Goal: Task Accomplishment & Management: Manage account settings

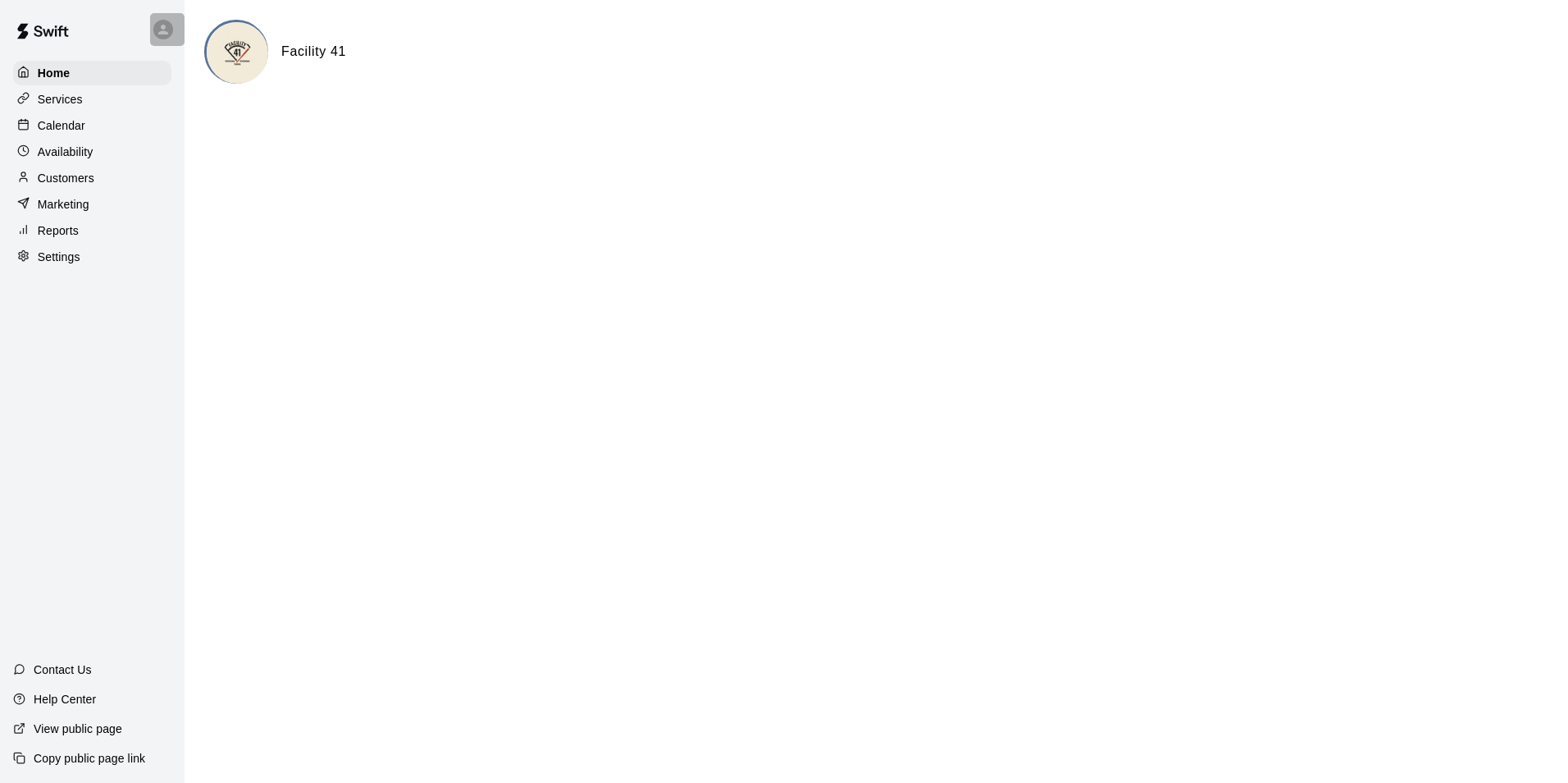
click at [156, 32] on icon at bounding box center [163, 30] width 14 height 14
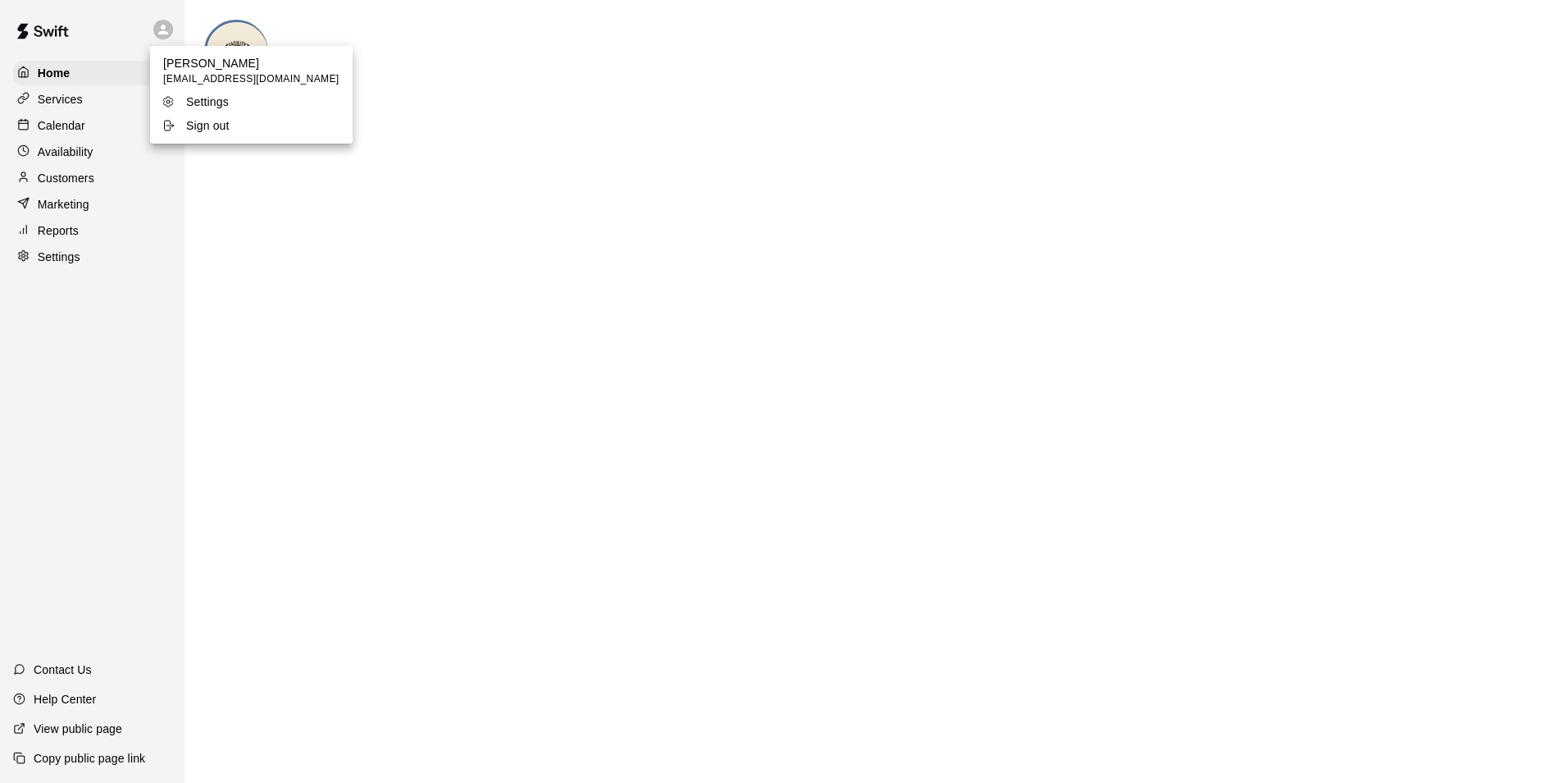
click at [83, 128] on div at bounding box center [784, 392] width 1568 height 783
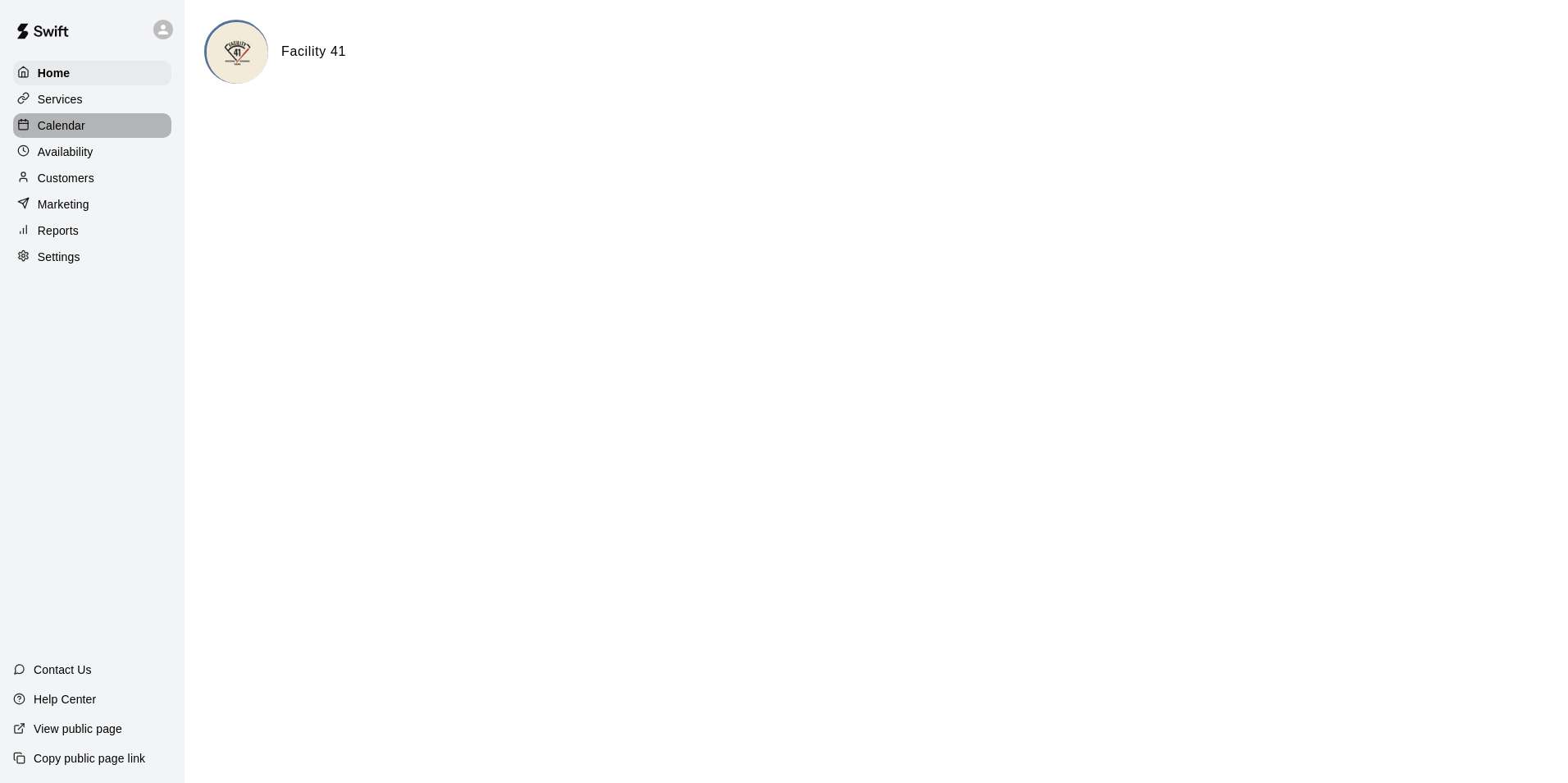
click at [82, 130] on p "Calendar" at bounding box center [61, 126] width 48 height 16
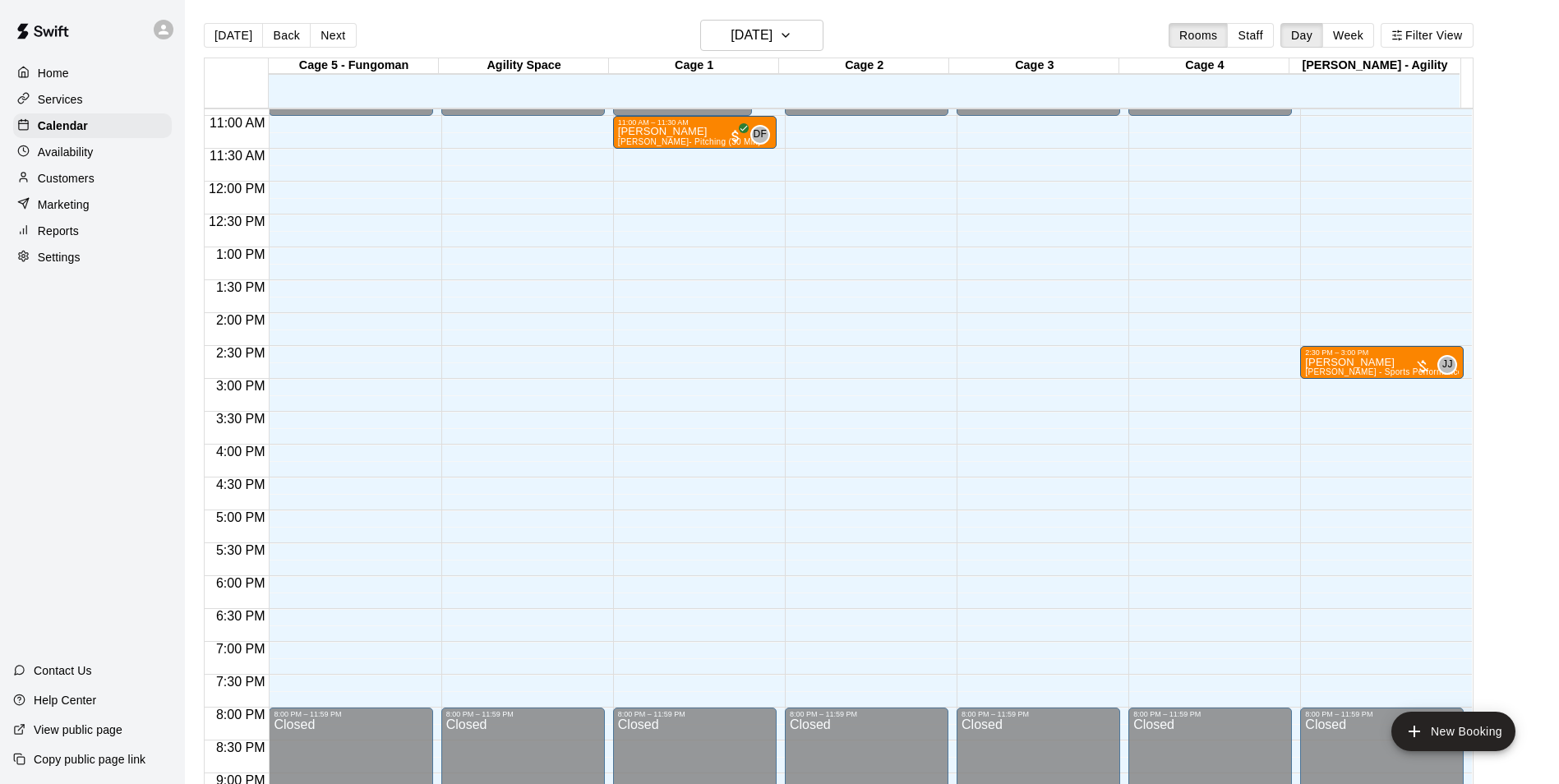
scroll to position [634, 0]
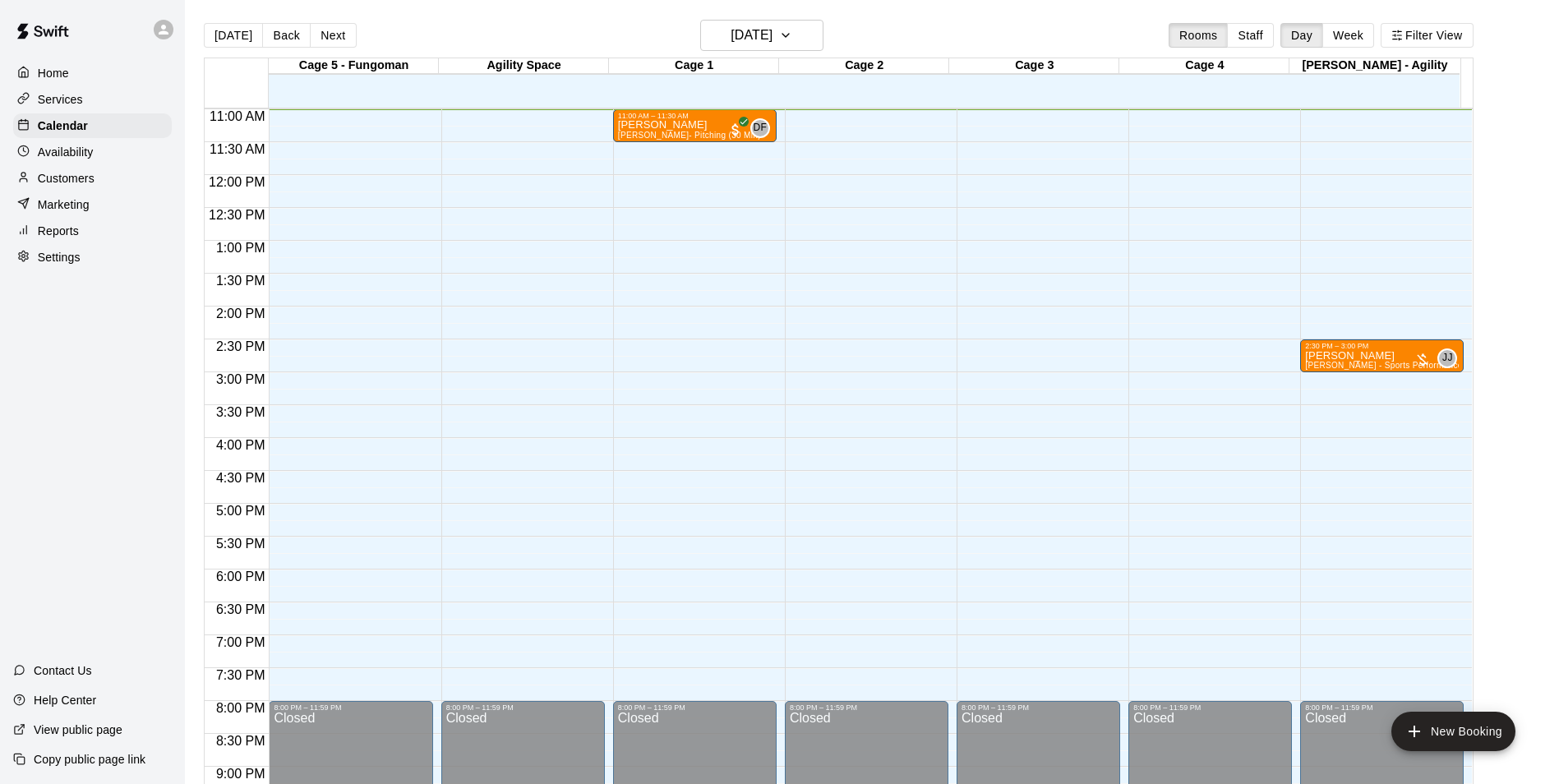
scroll to position [641, 0]
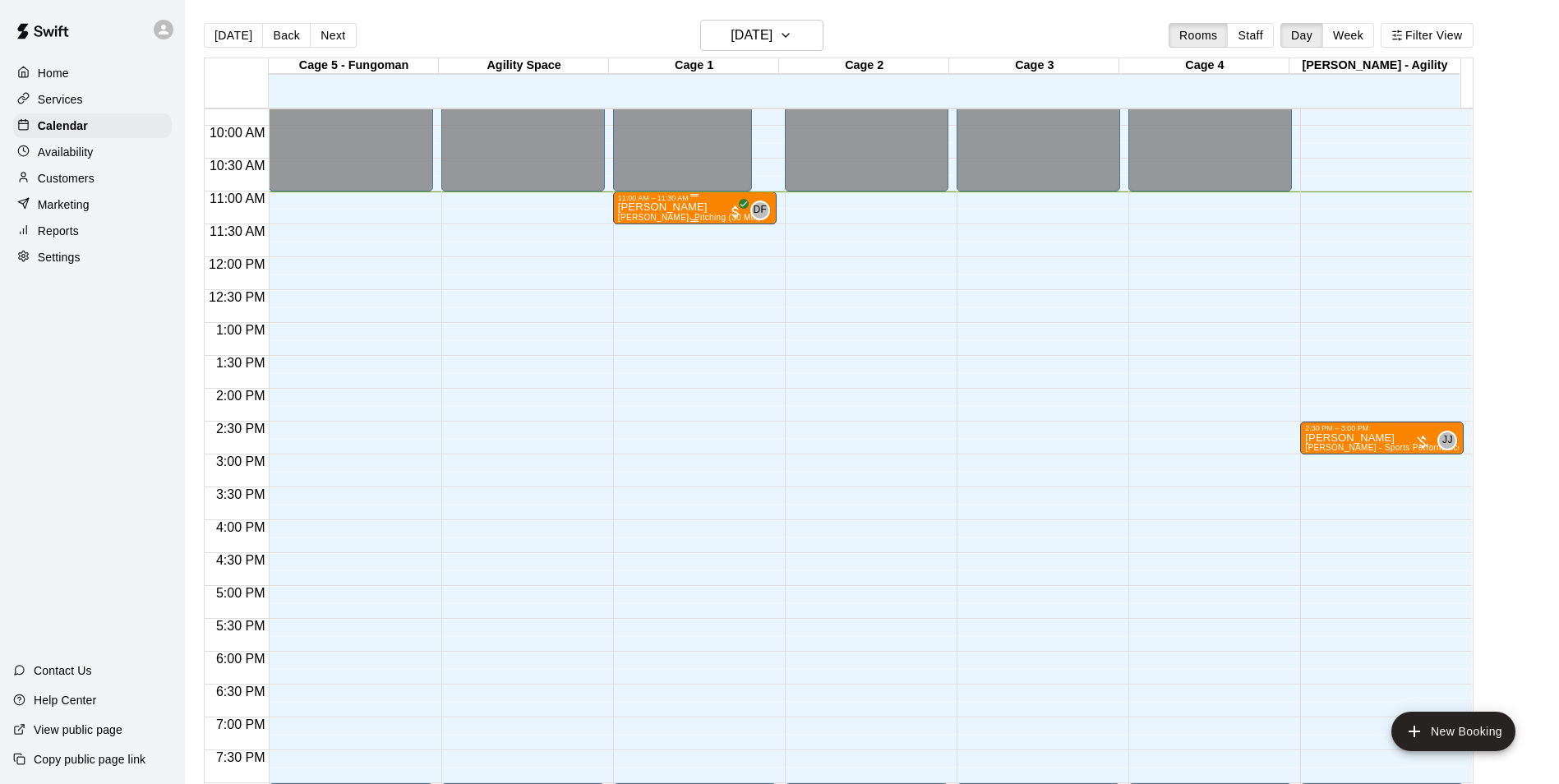
click at [686, 214] on div "Dylan Gardner David Flores- Pitching (30 Min)" at bounding box center [689, 594] width 143 height 784
click at [613, 259] on div at bounding box center [785, 392] width 1572 height 784
click at [646, 220] on div at bounding box center [694, 220] width 154 height 3
click at [637, 278] on img "edit" at bounding box center [633, 276] width 19 height 19
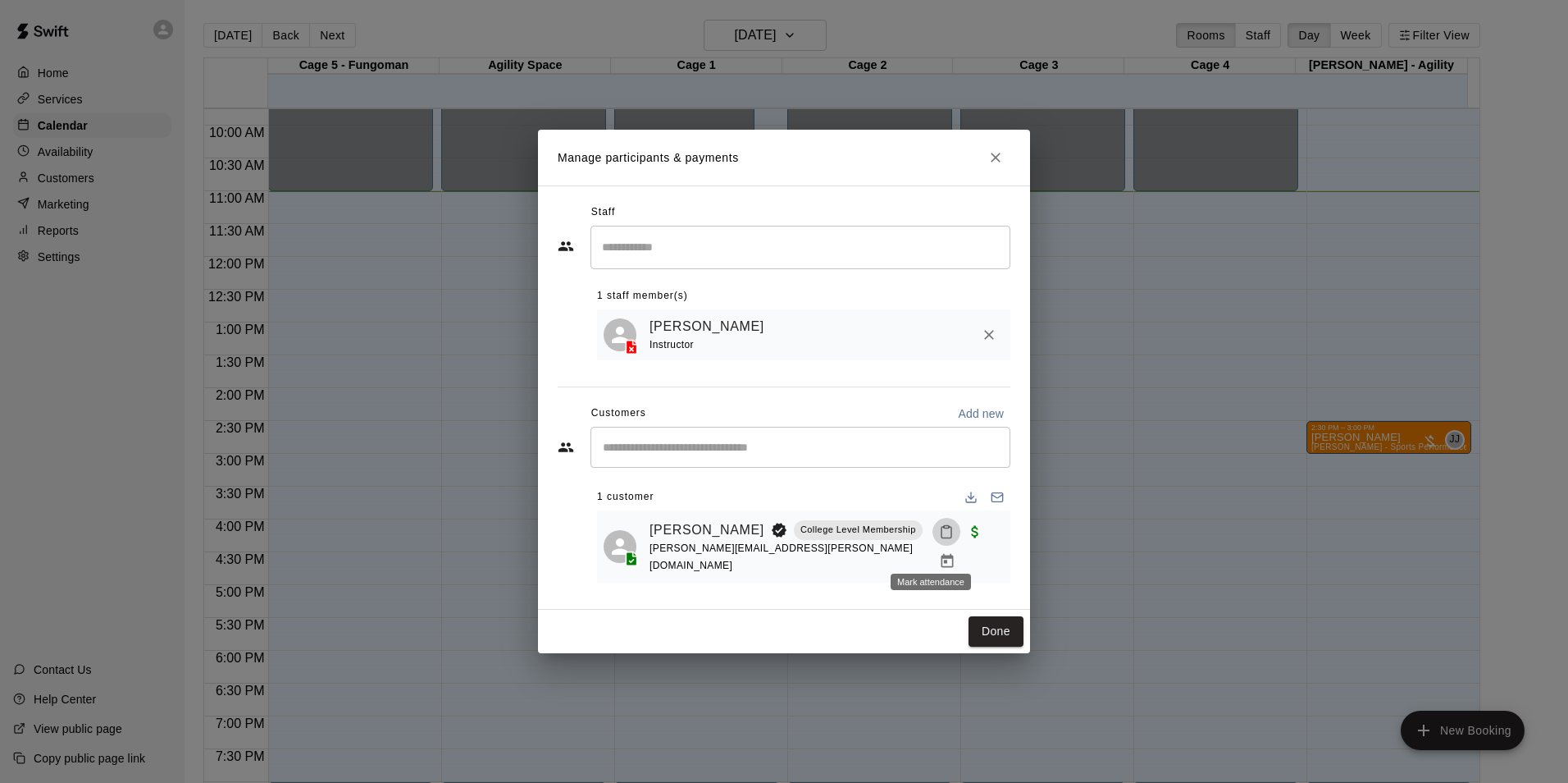
click at [933, 544] on button "Mark attendance" at bounding box center [946, 532] width 28 height 28
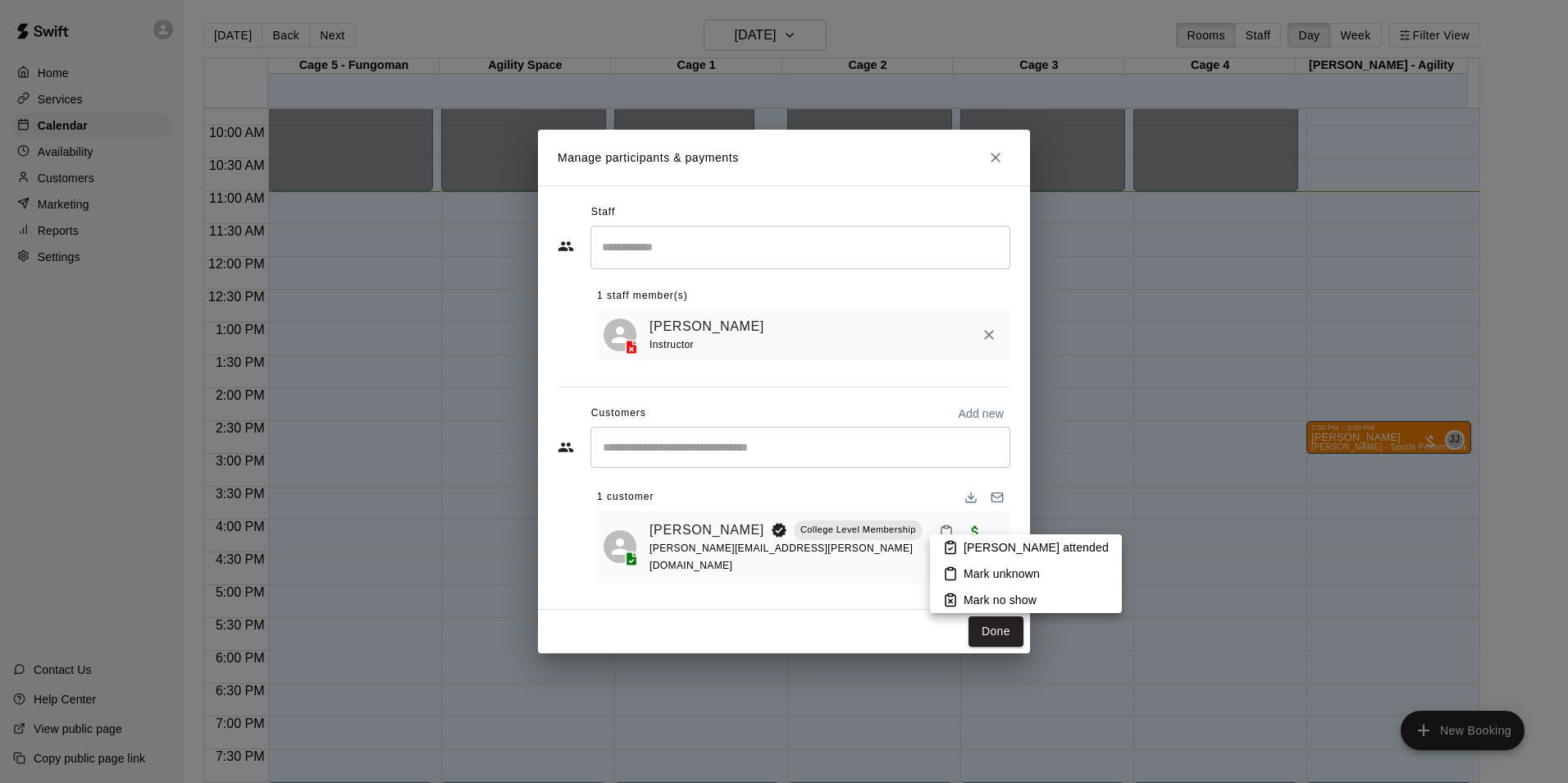
click at [951, 548] on icon at bounding box center [950, 548] width 4 height 3
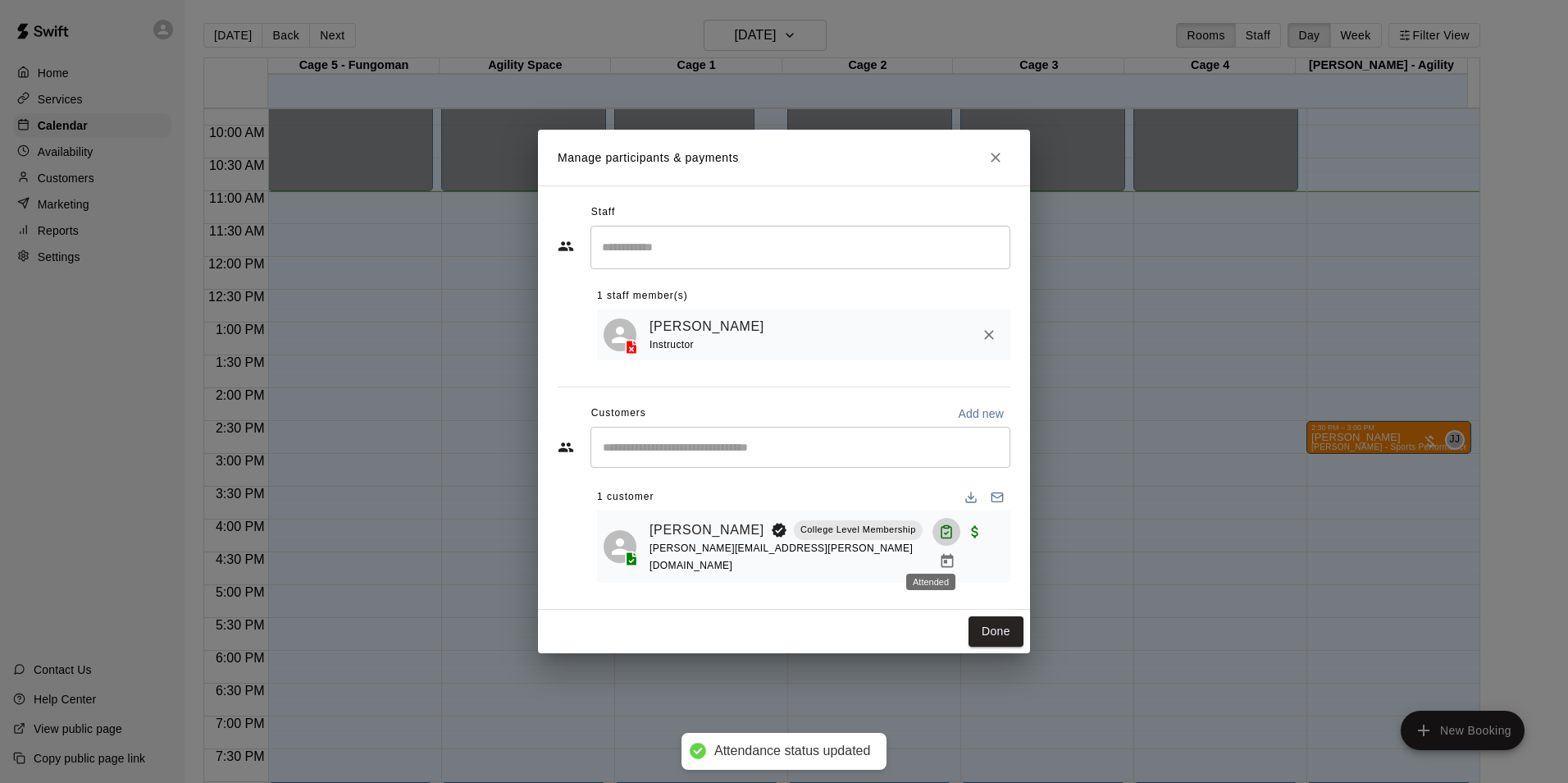
click at [939, 539] on icon "Attended" at bounding box center [946, 532] width 14 height 14
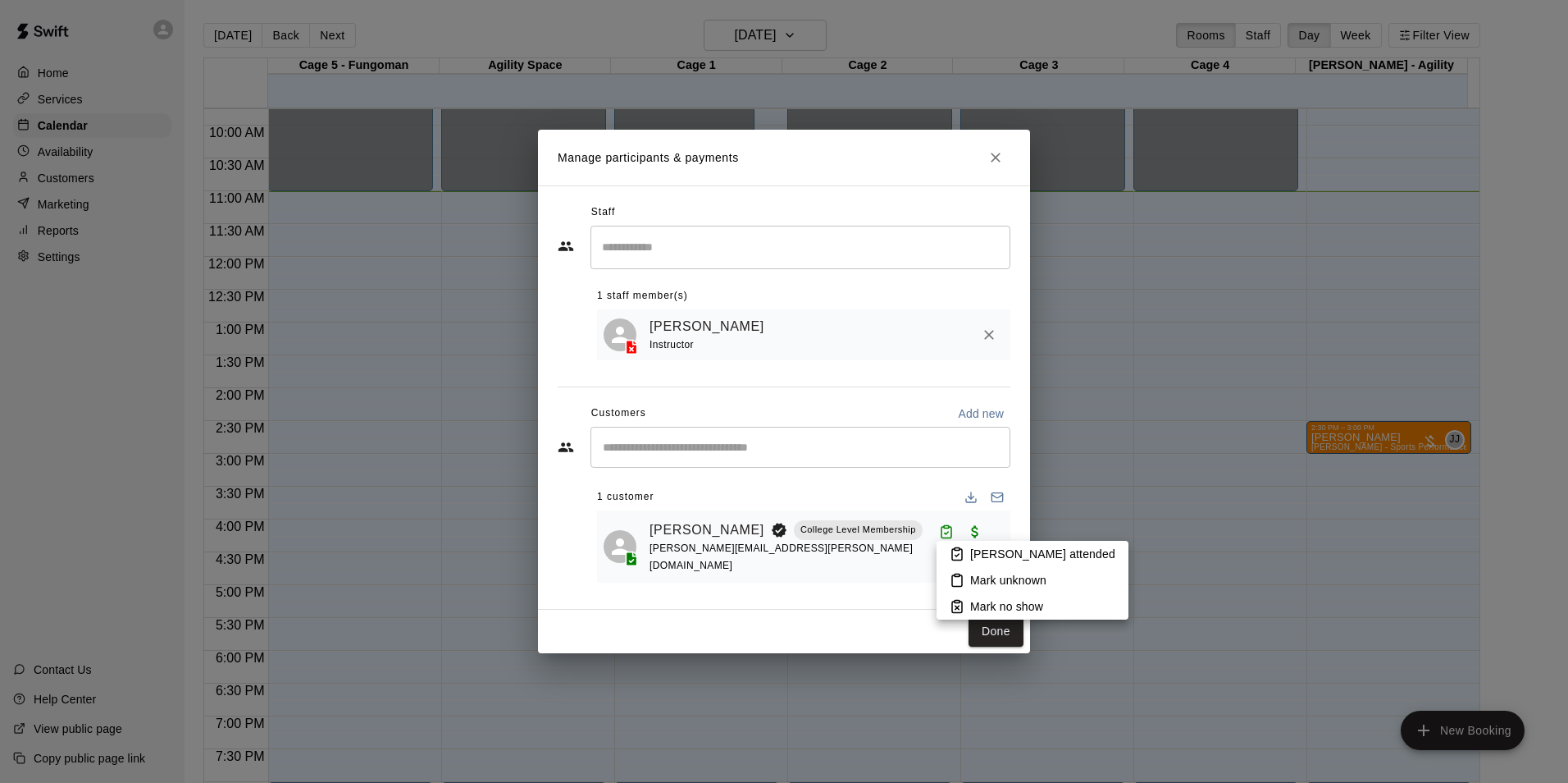
click at [974, 581] on p "Mark unknown" at bounding box center [1008, 580] width 76 height 16
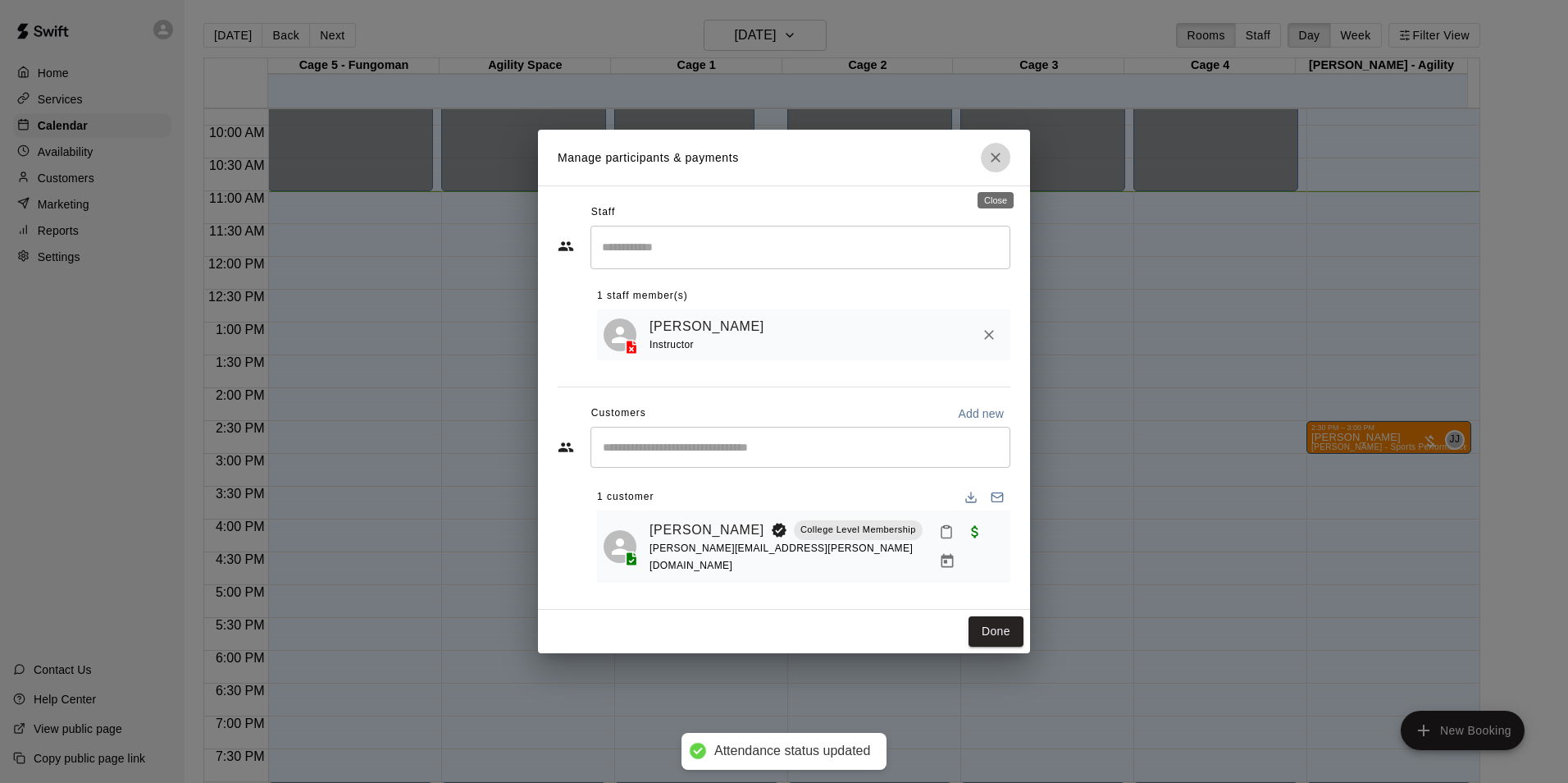
click at [994, 157] on icon "Close" at bounding box center [995, 157] width 16 height 16
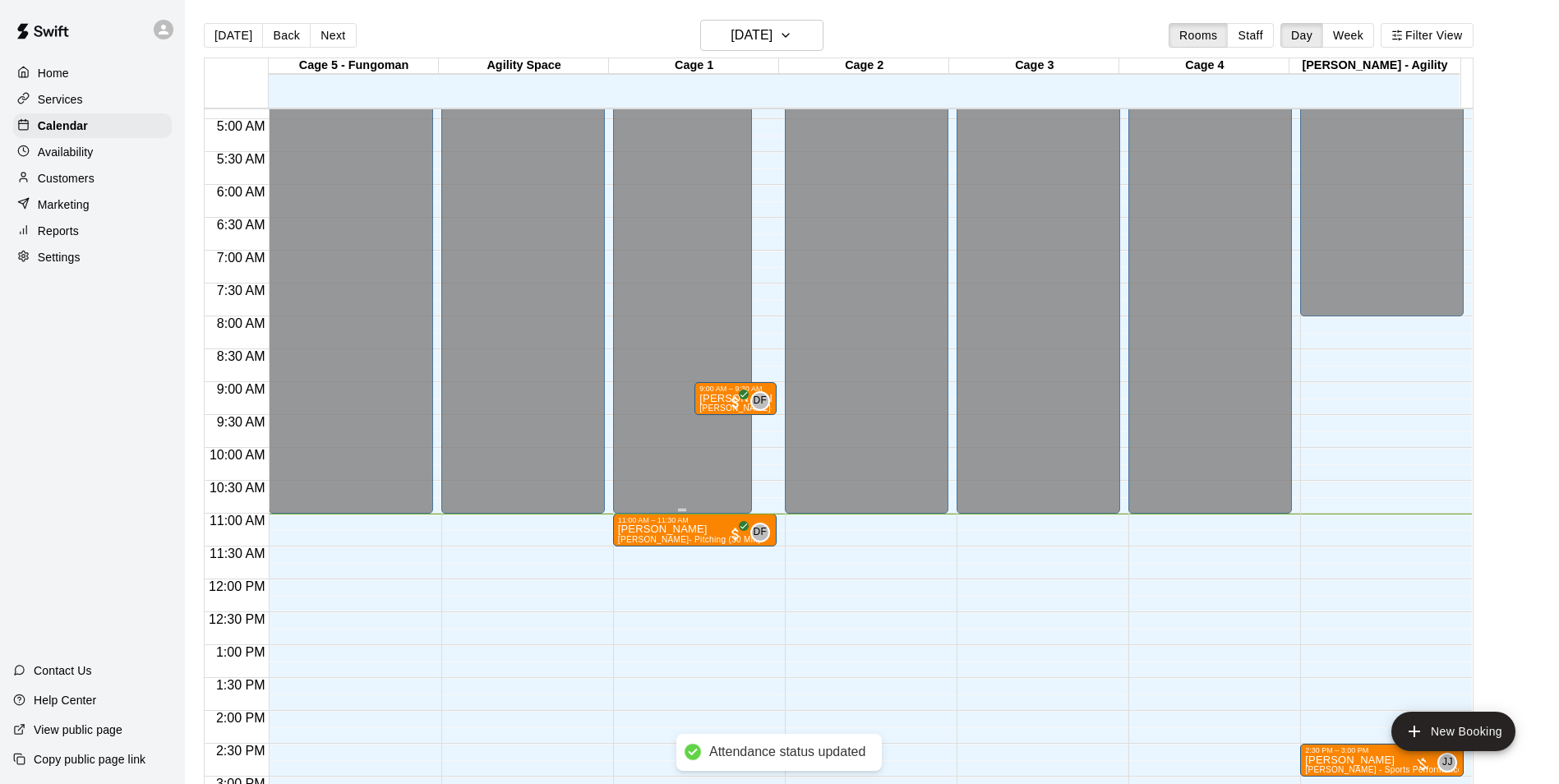
scroll to position [312, 0]
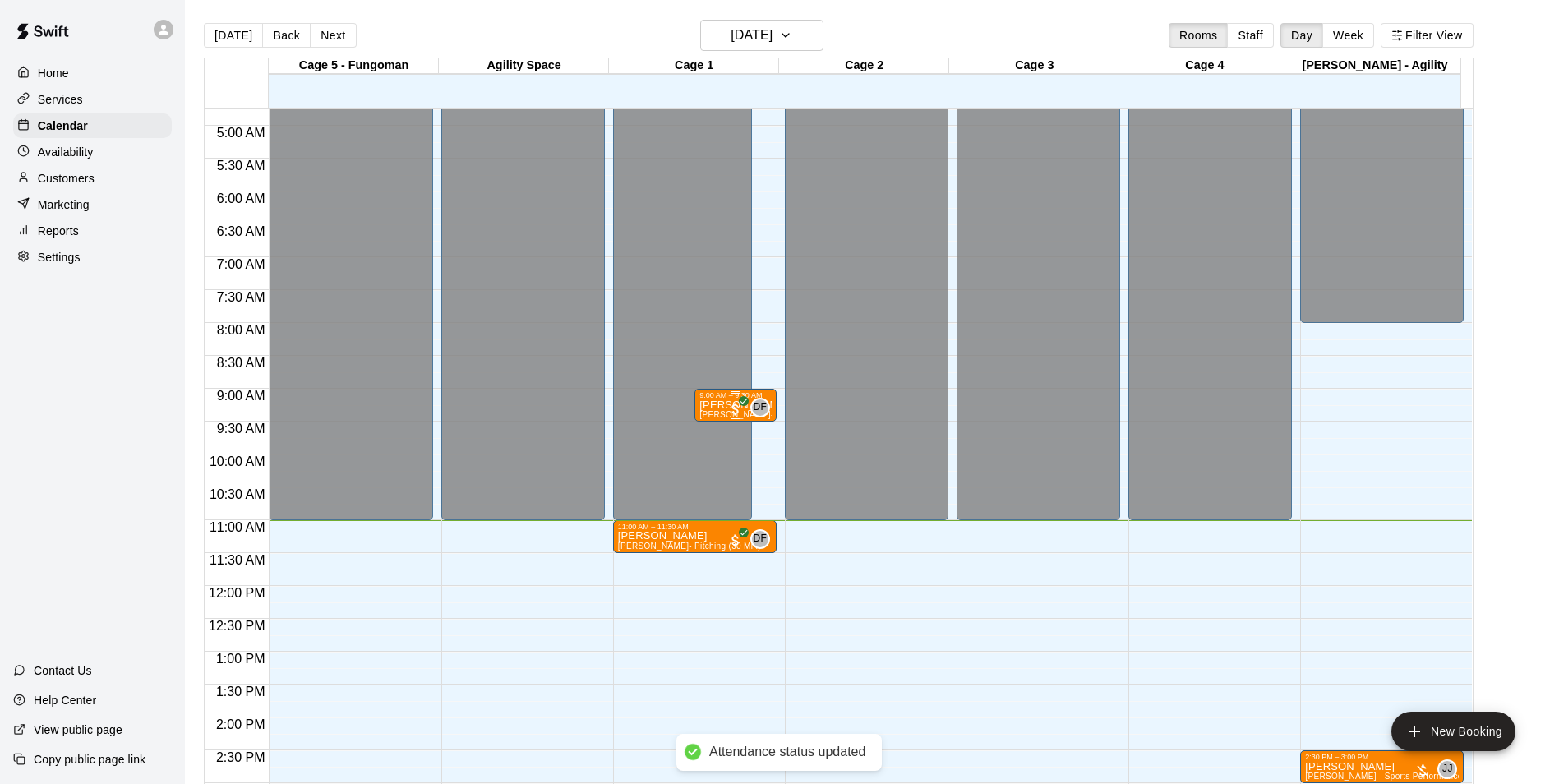
click at [710, 405] on p "[PERSON_NAME]" at bounding box center [736, 405] width 72 height 0
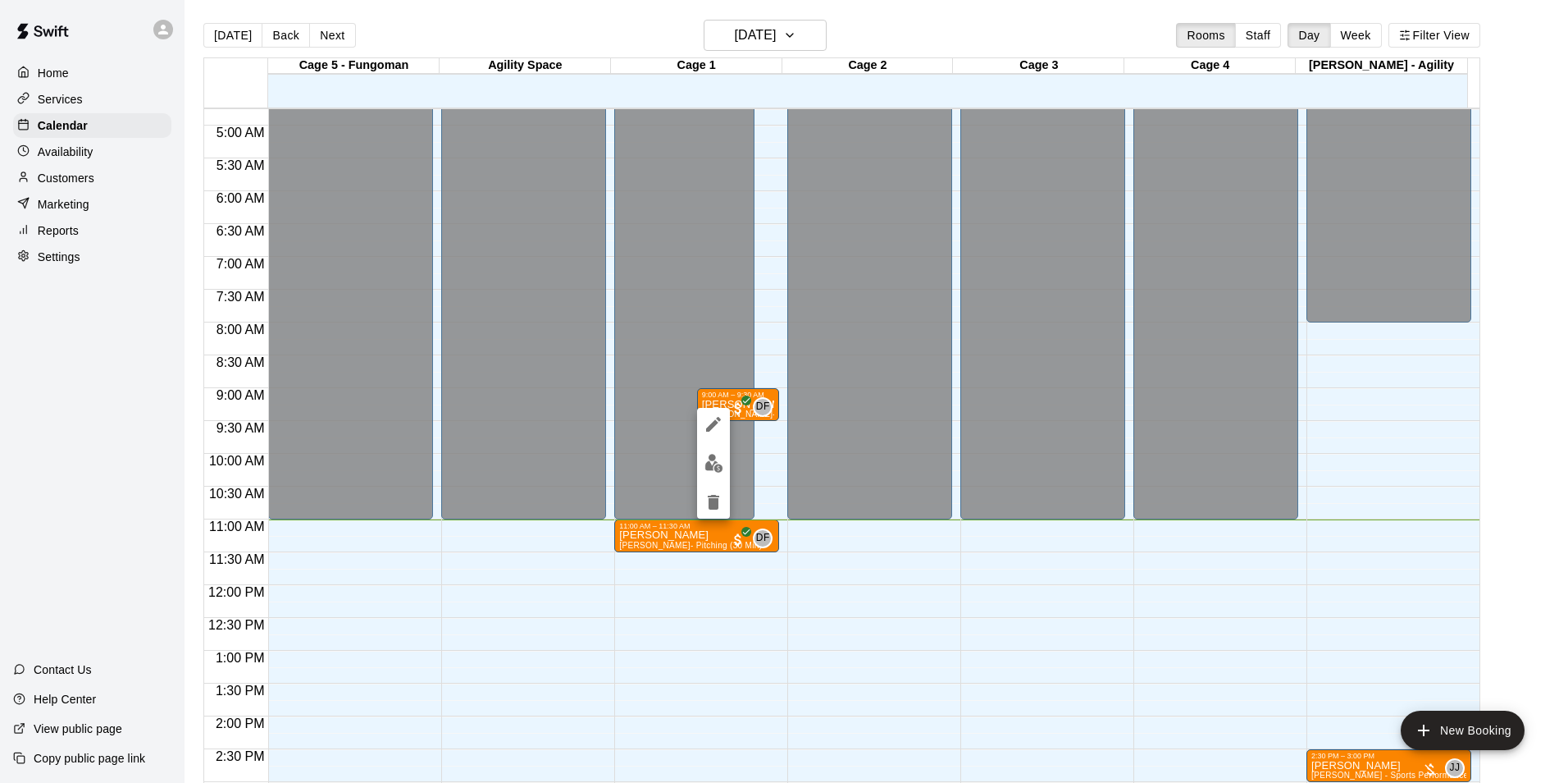
click at [707, 455] on img "edit" at bounding box center [714, 462] width 19 height 19
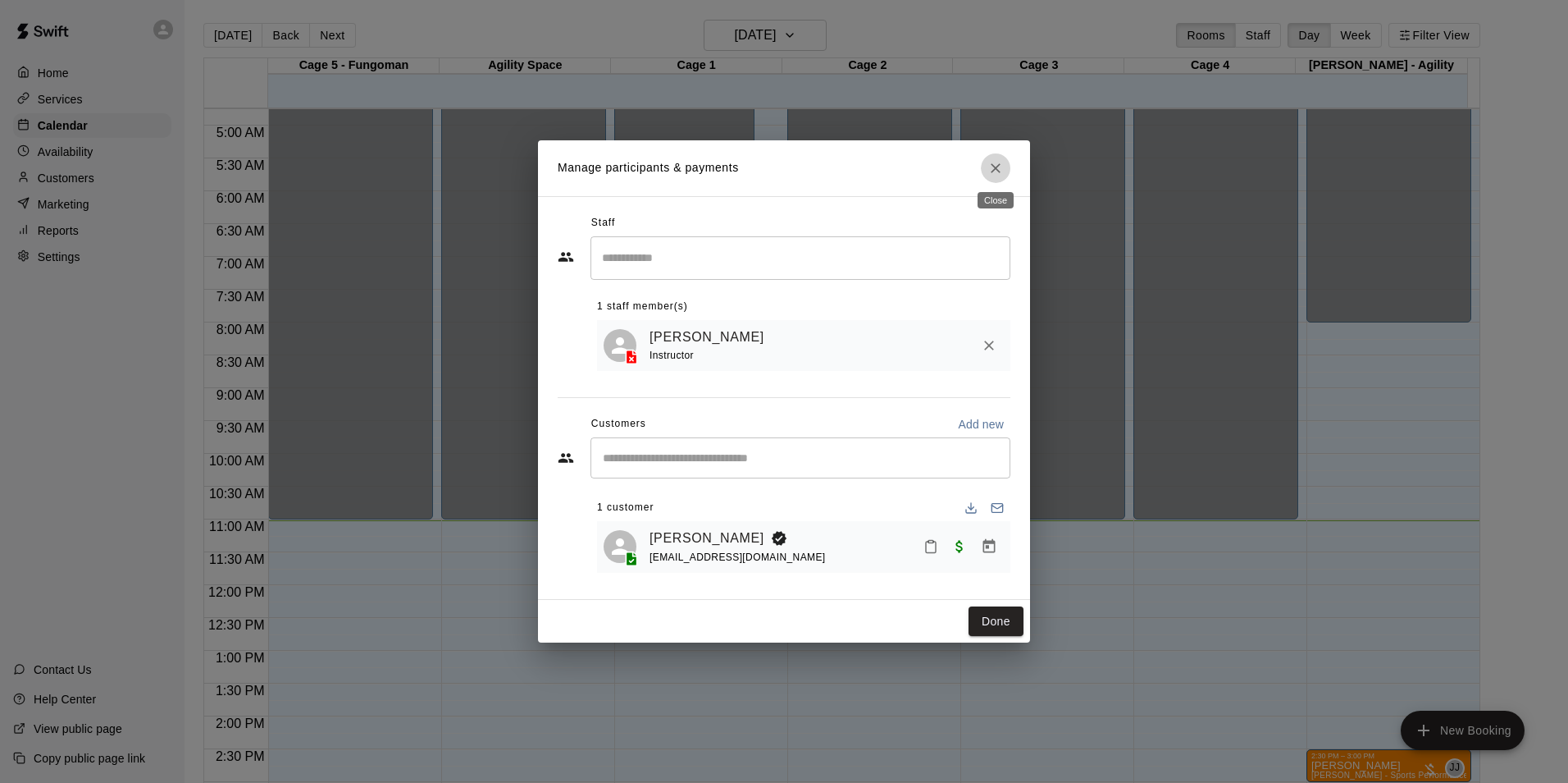
click at [1004, 168] on button "Close" at bounding box center [995, 168] width 30 height 30
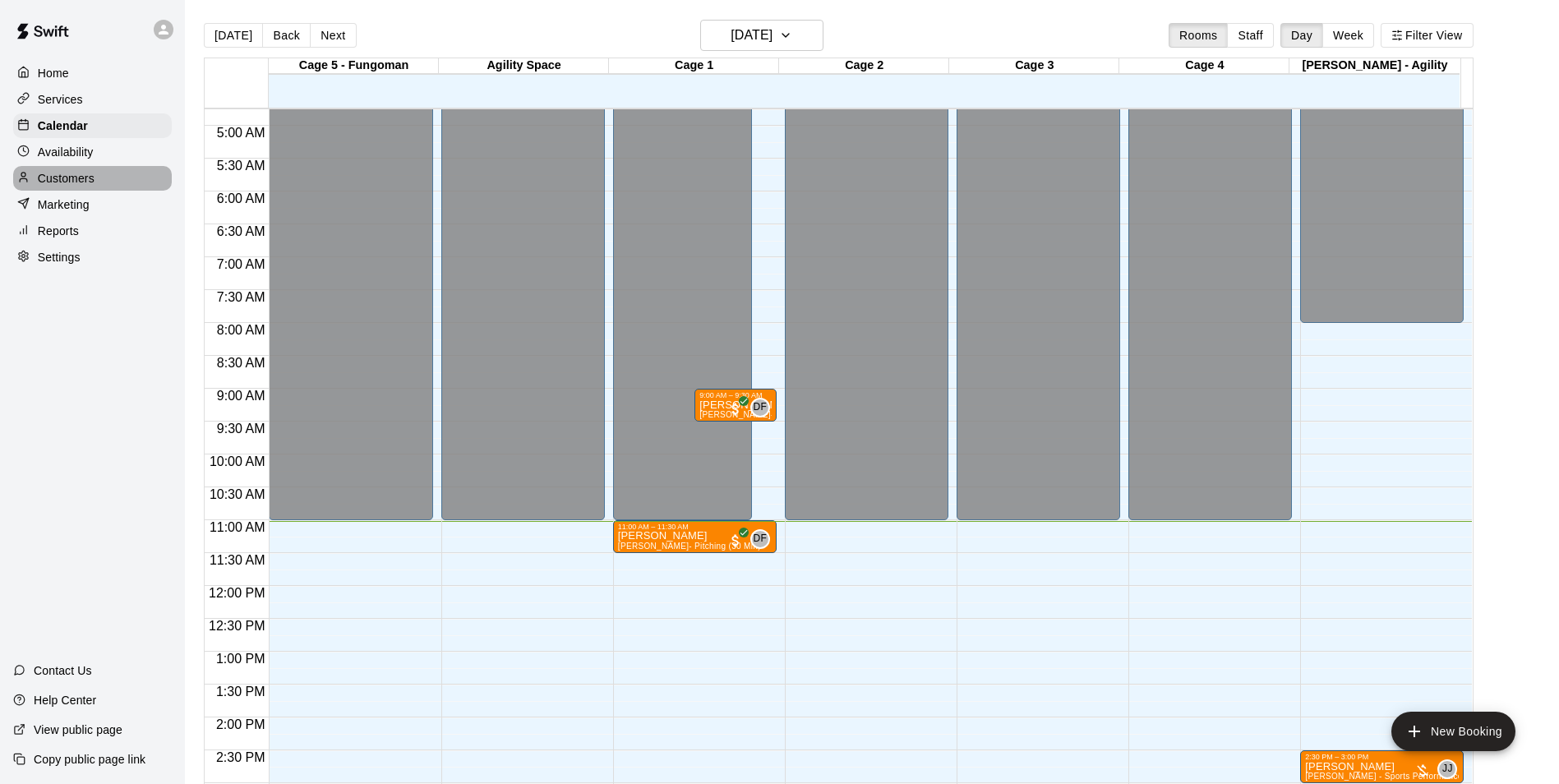
click at [116, 170] on div "Customers" at bounding box center [93, 178] width 158 height 24
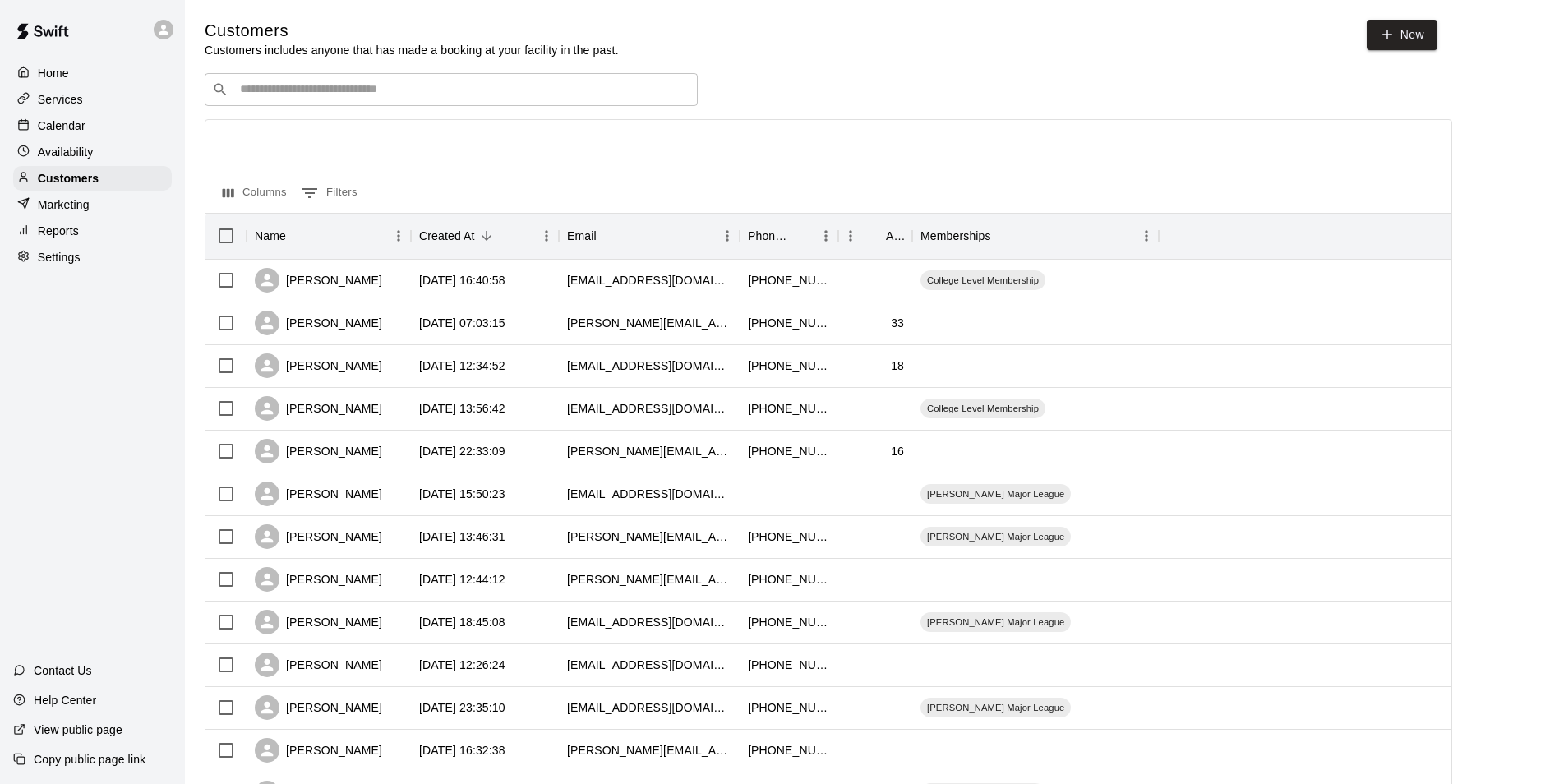
click at [58, 120] on p "Calendar" at bounding box center [61, 126] width 48 height 16
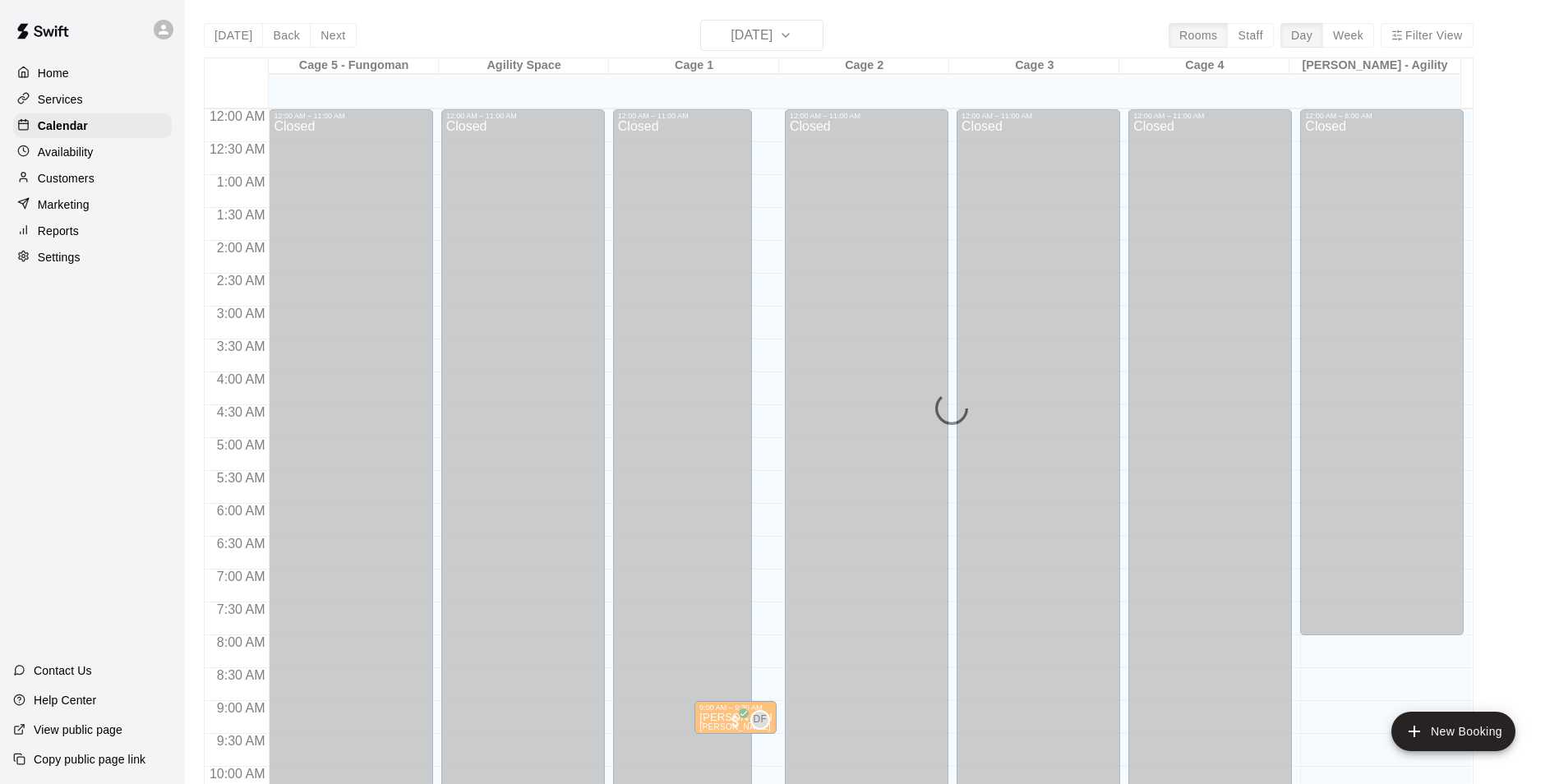
scroll to position [725, 0]
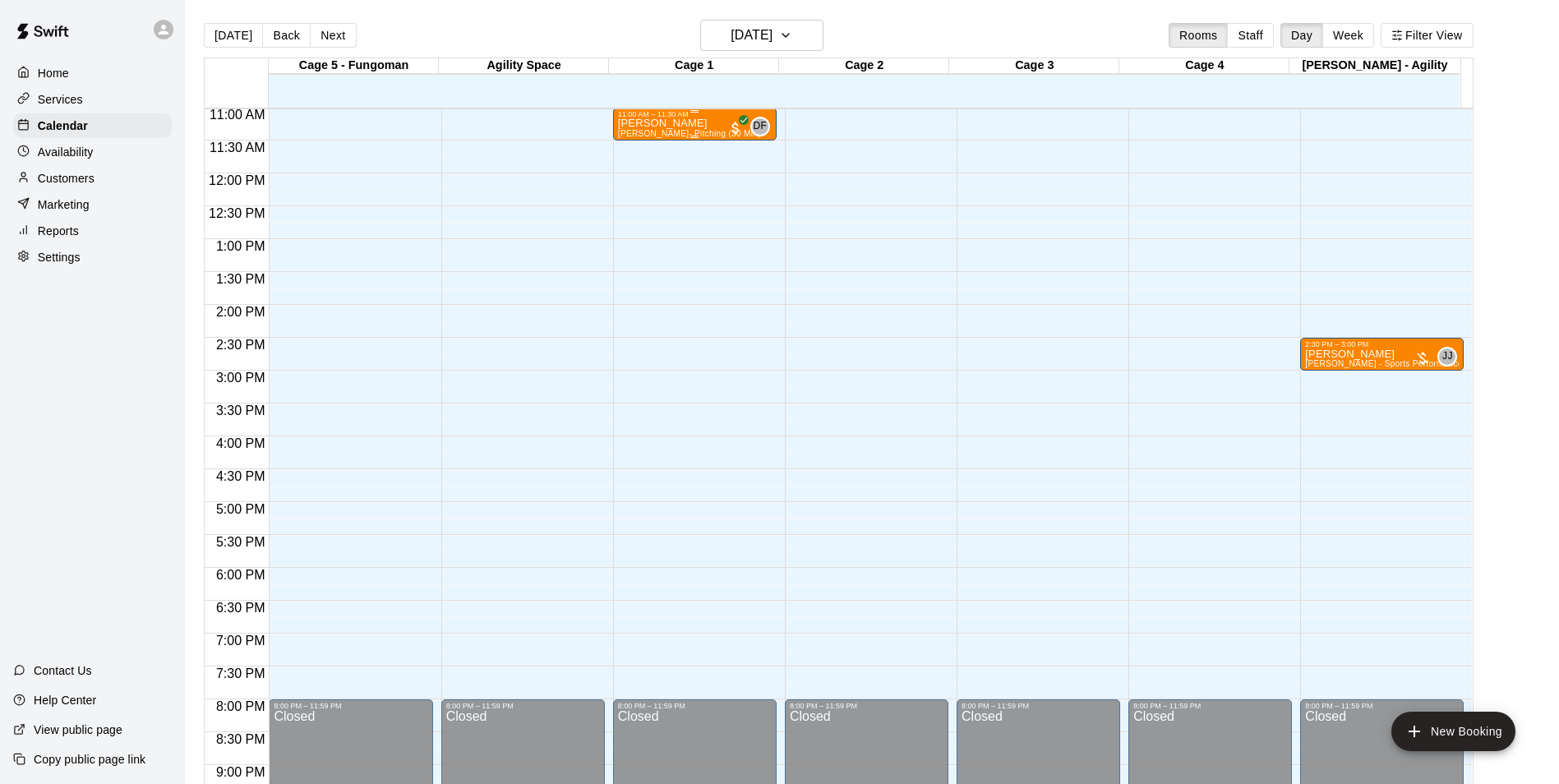
click at [691, 140] on div "11:00 AM – 11:30 AM Dylan Gardner David Flores- Pitching (30 Min) DF 0" at bounding box center [695, 124] width 164 height 33
click at [605, 156] on div at bounding box center [785, 392] width 1572 height 784
click at [623, 165] on div "12:00 AM – 11:00 AM Closed 11:00 AM – 11:30 AM Dylan Gardner David Flores- Pitc…" at bounding box center [695, 174] width 164 height 1577
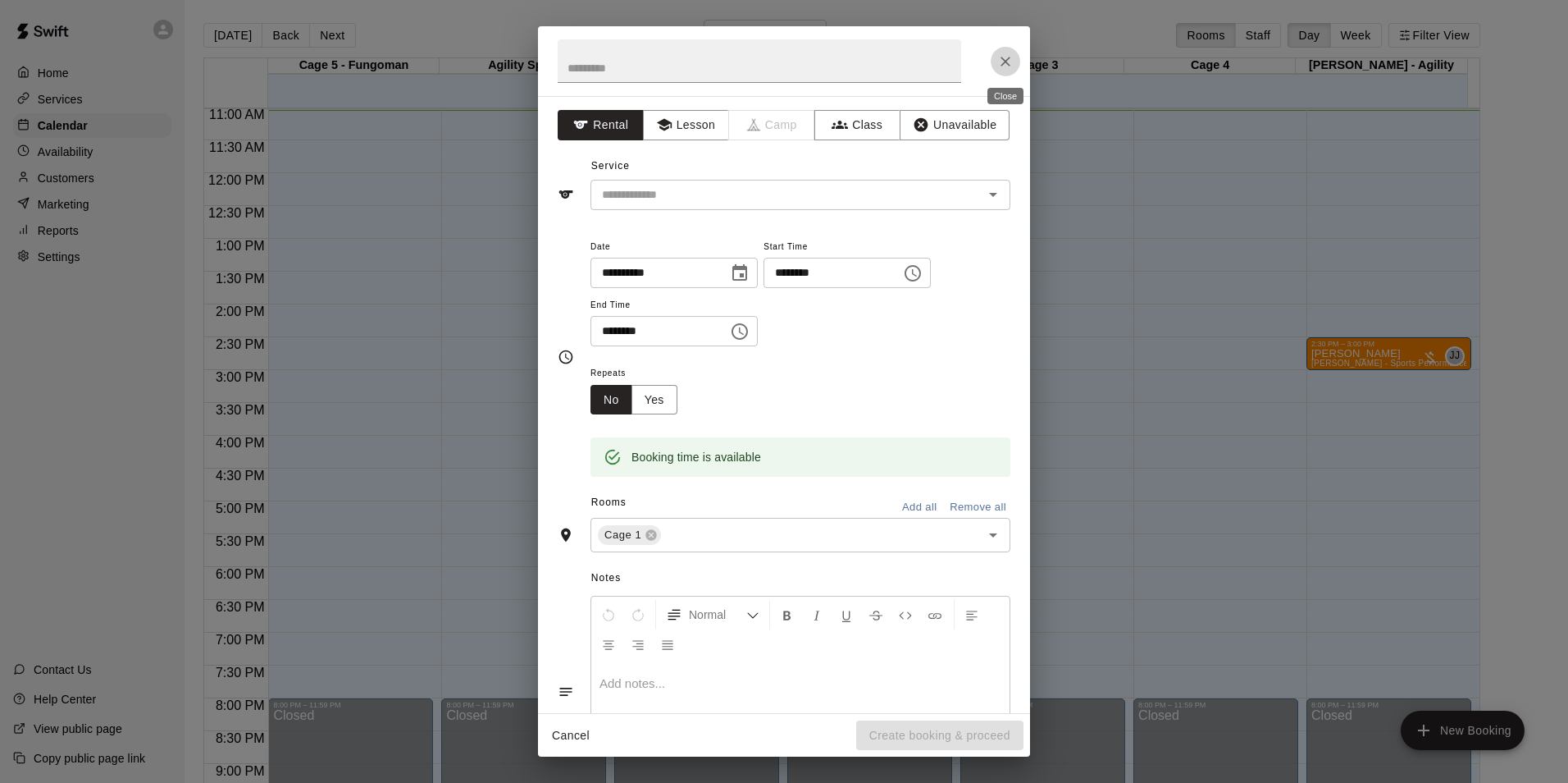
click at [1008, 66] on icon "Close" at bounding box center [1005, 61] width 16 height 16
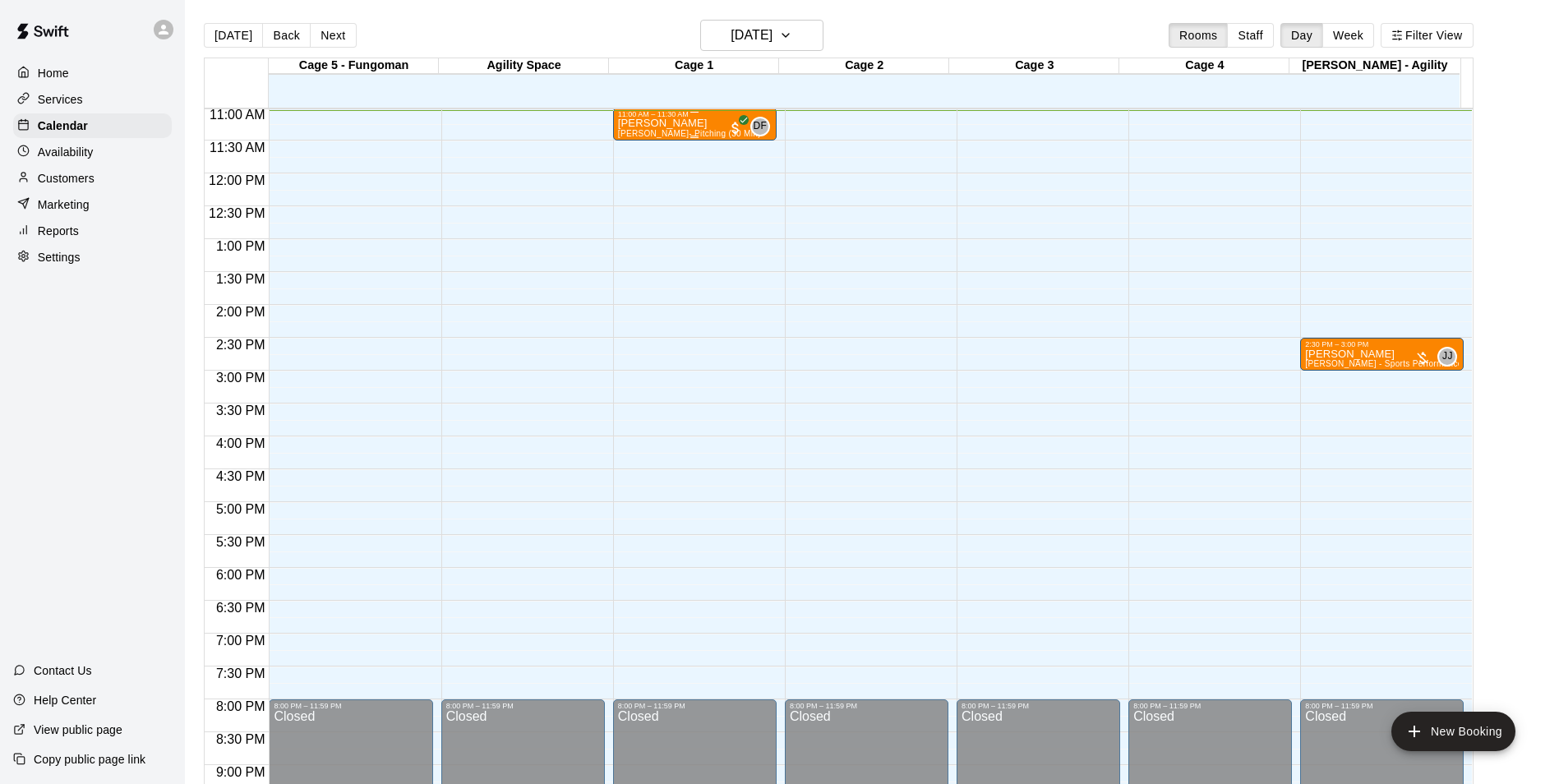
click at [692, 127] on div "Dylan Gardner David Flores- Pitching (30 Min)" at bounding box center [689, 511] width 143 height 784
click at [629, 188] on button "edit" at bounding box center [632, 177] width 33 height 32
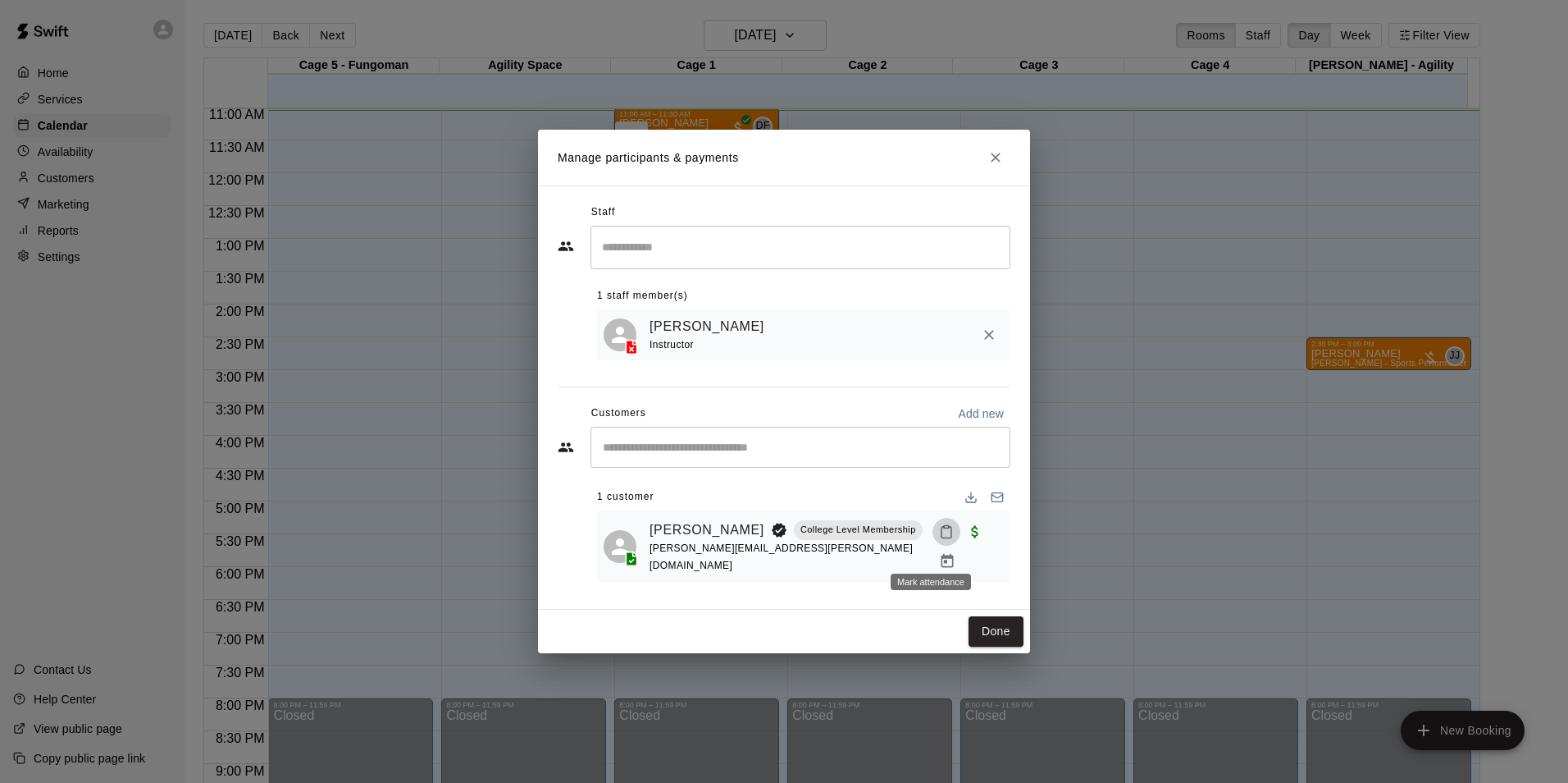
click at [942, 546] on button "Mark attendance" at bounding box center [946, 532] width 28 height 28
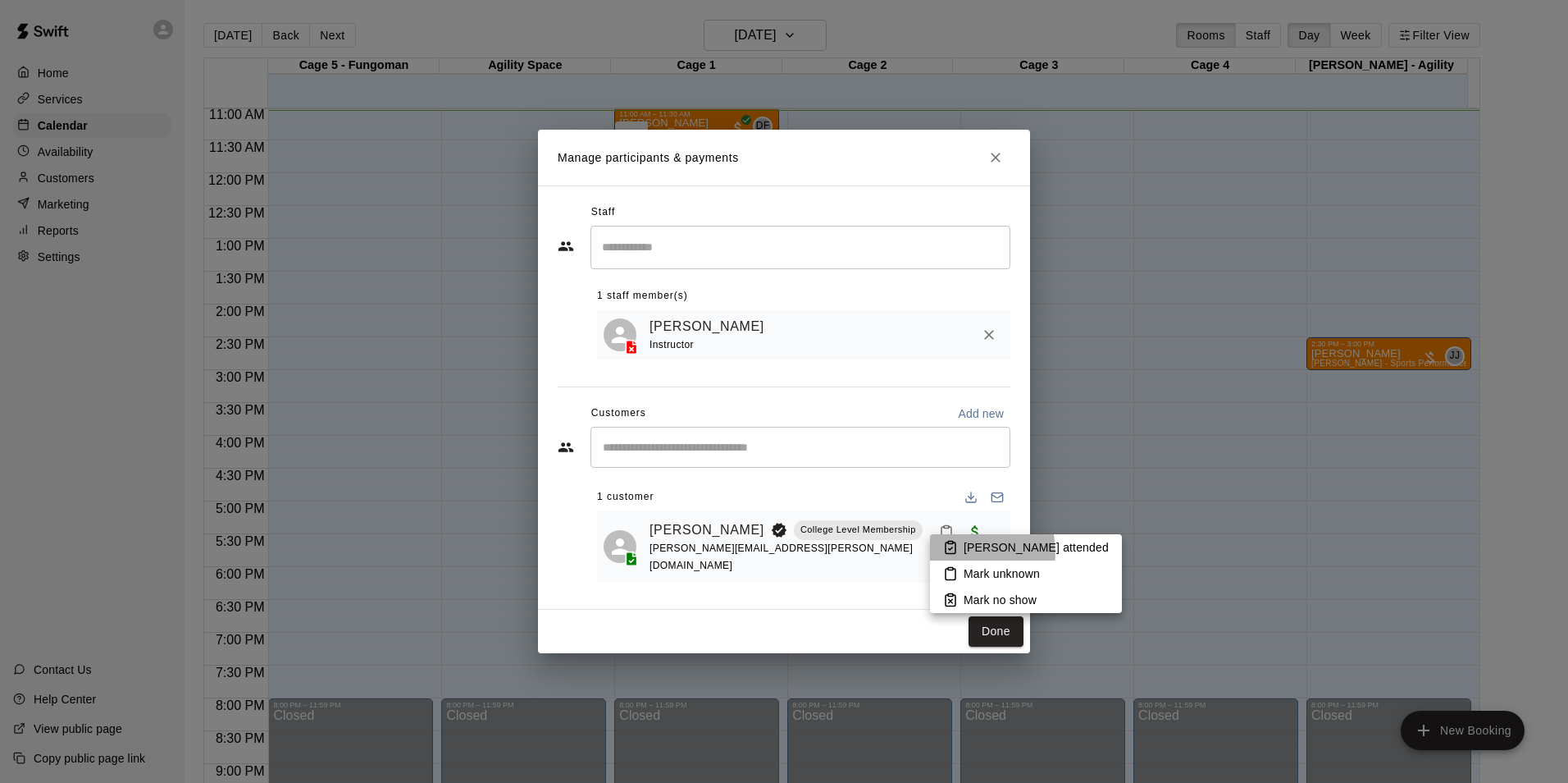
click at [959, 552] on li "Mark attended" at bounding box center [1026, 547] width 192 height 26
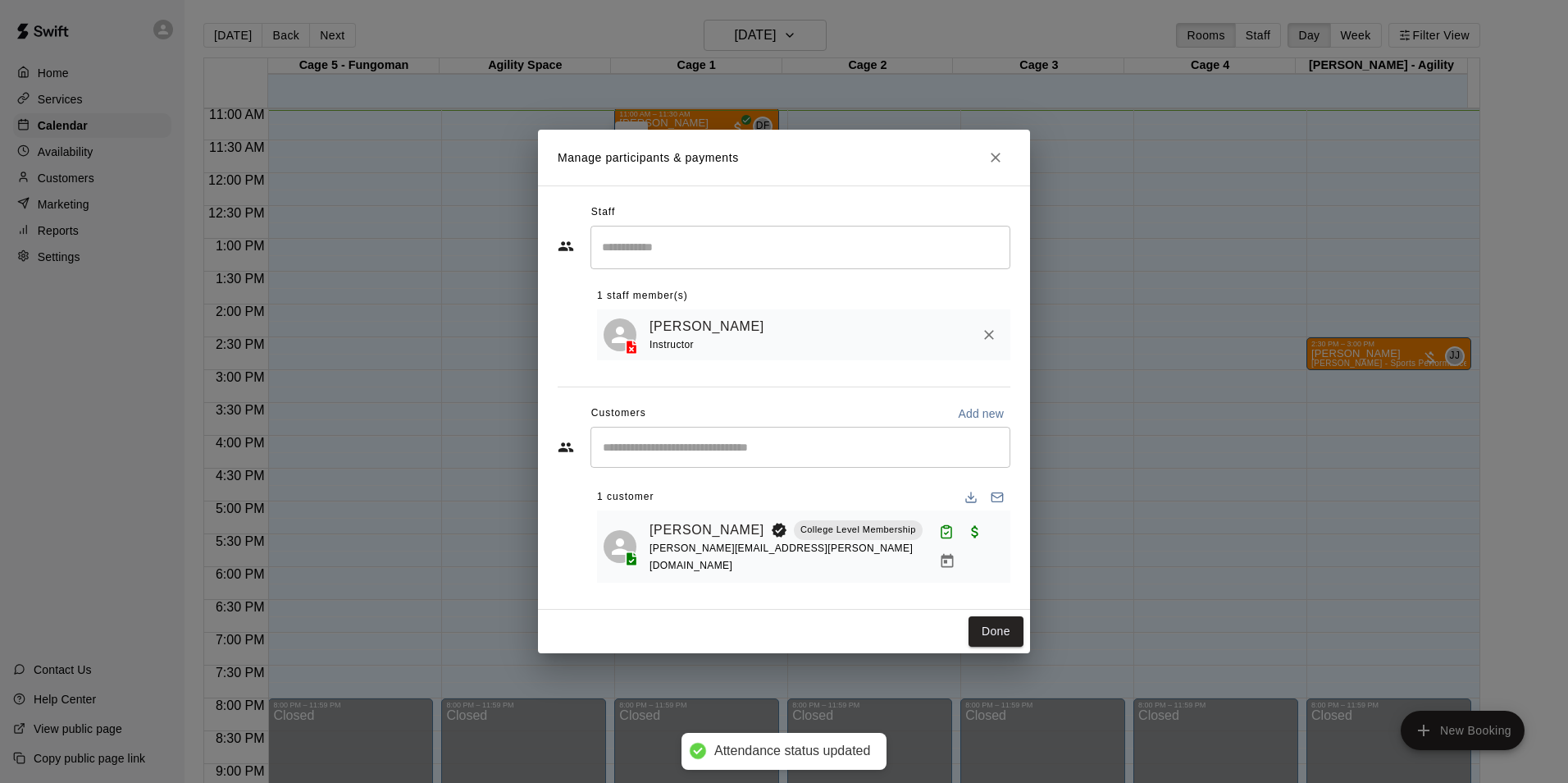
drag, startPoint x: 987, startPoint y: 620, endPoint x: 976, endPoint y: 597, distance: 25.5
click at [991, 623] on button "Done" at bounding box center [995, 631] width 55 height 31
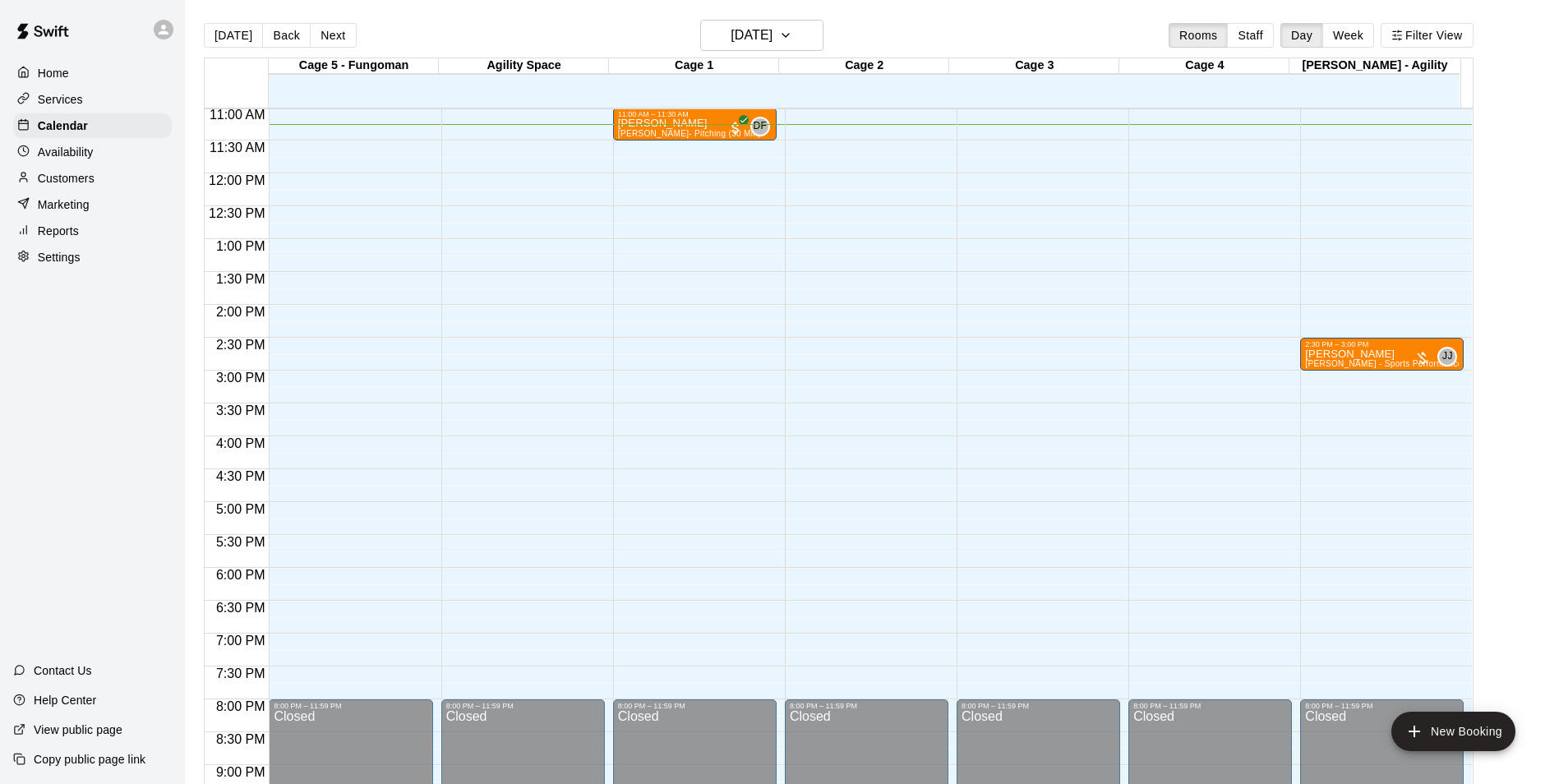
scroll to position [26, 0]
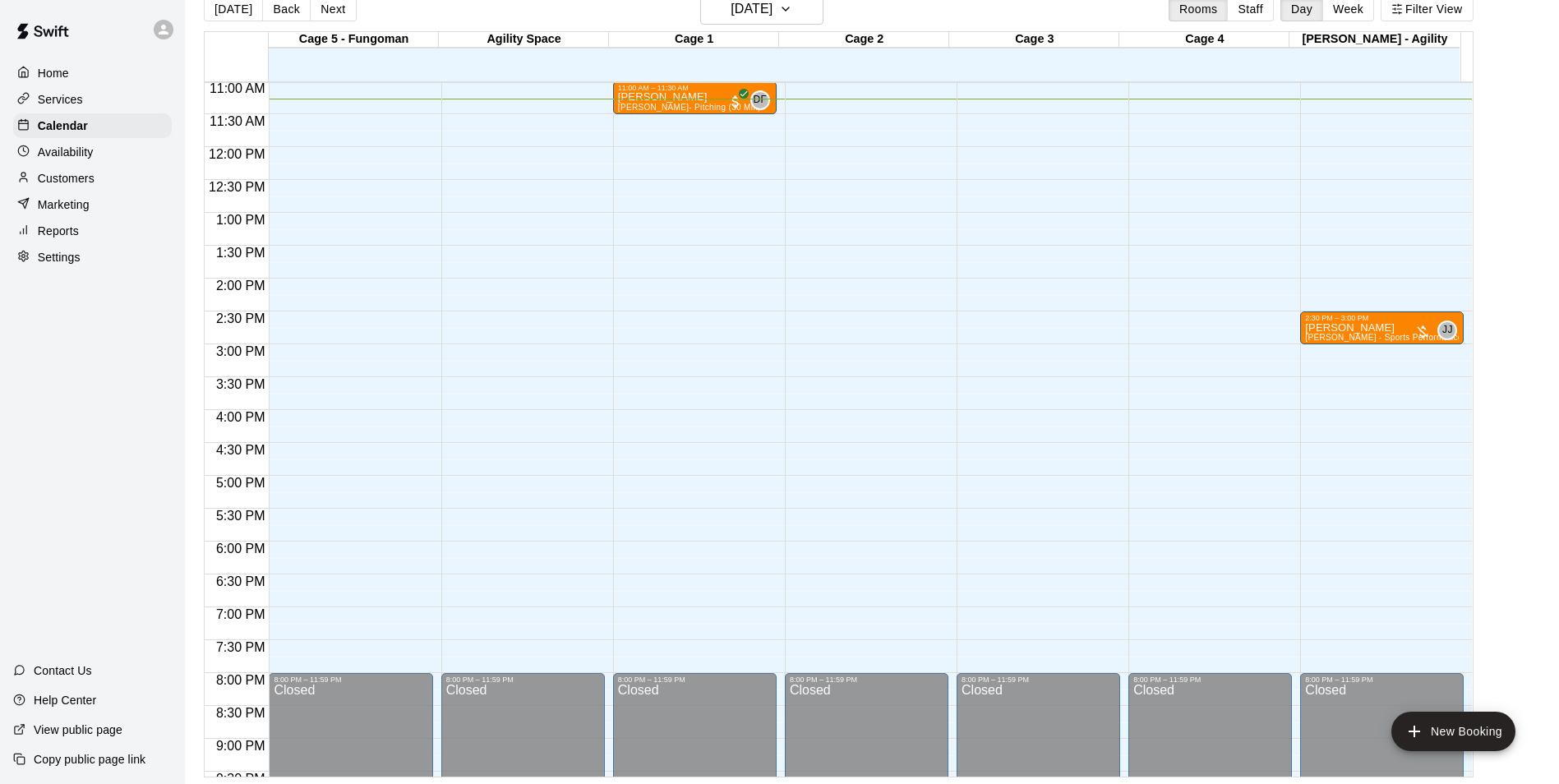
click at [103, 188] on div "Customers" at bounding box center [93, 178] width 158 height 24
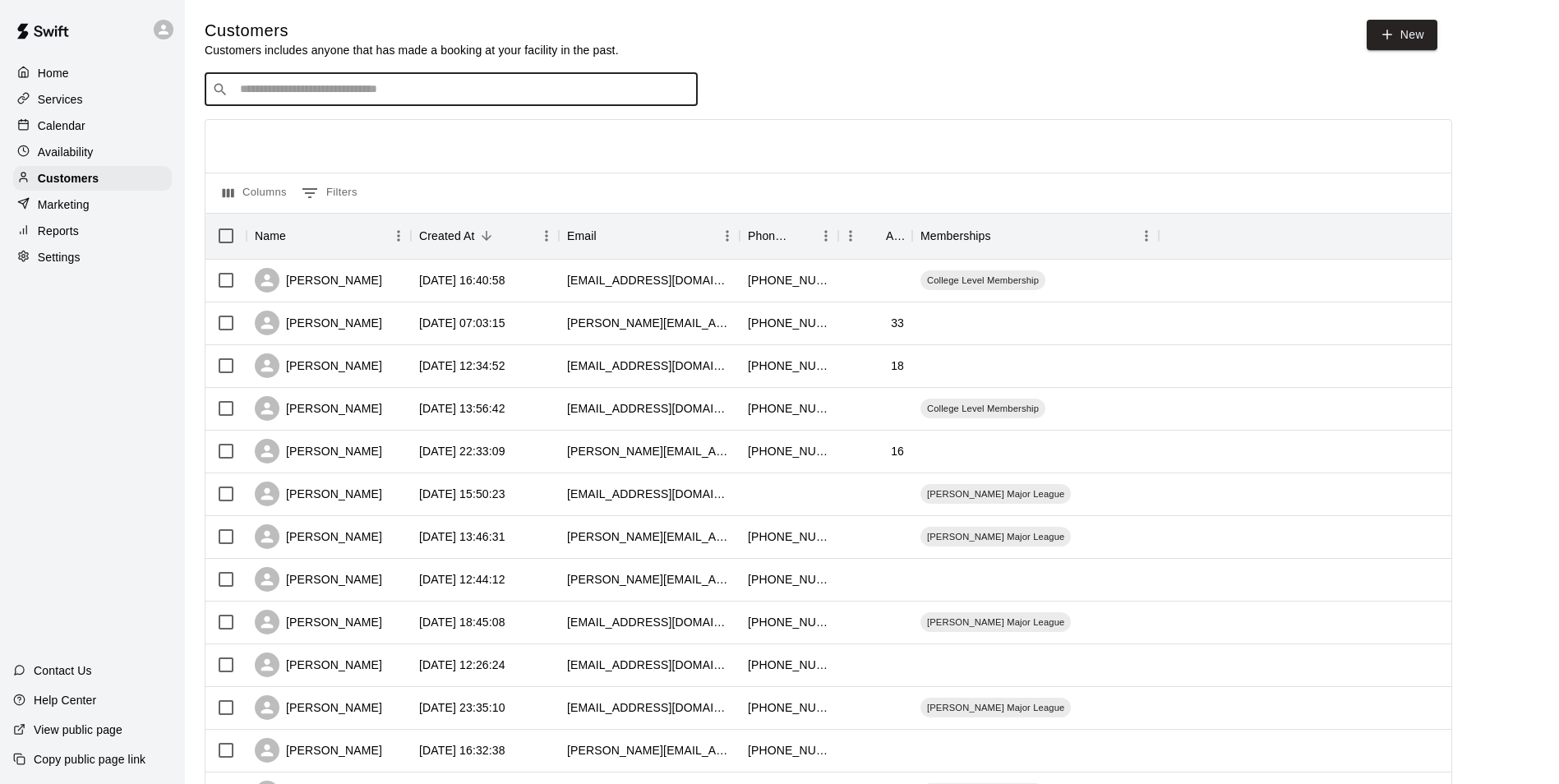
click at [328, 98] on input "Search customers by name or email" at bounding box center [462, 89] width 455 height 16
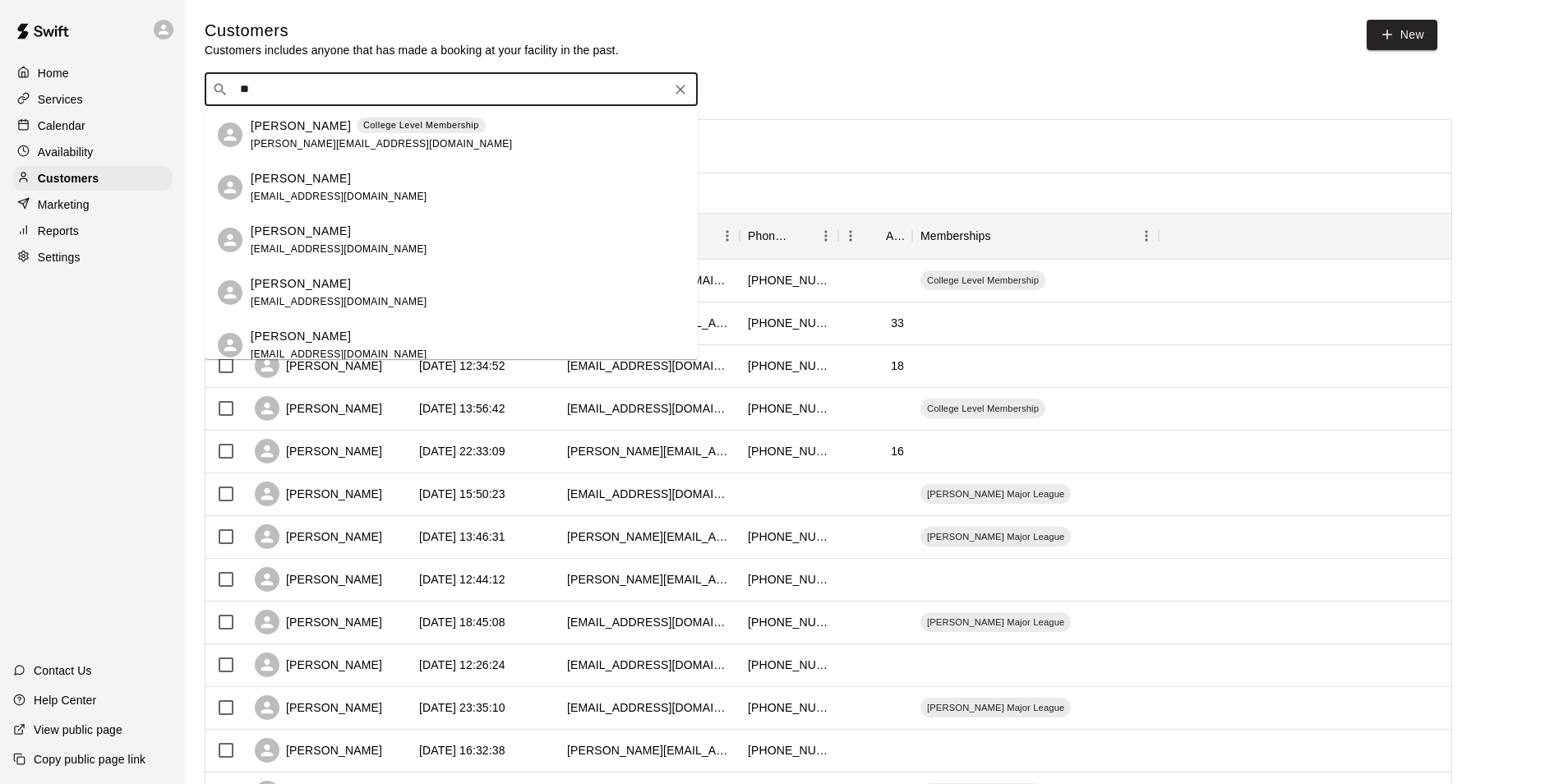
type input "*"
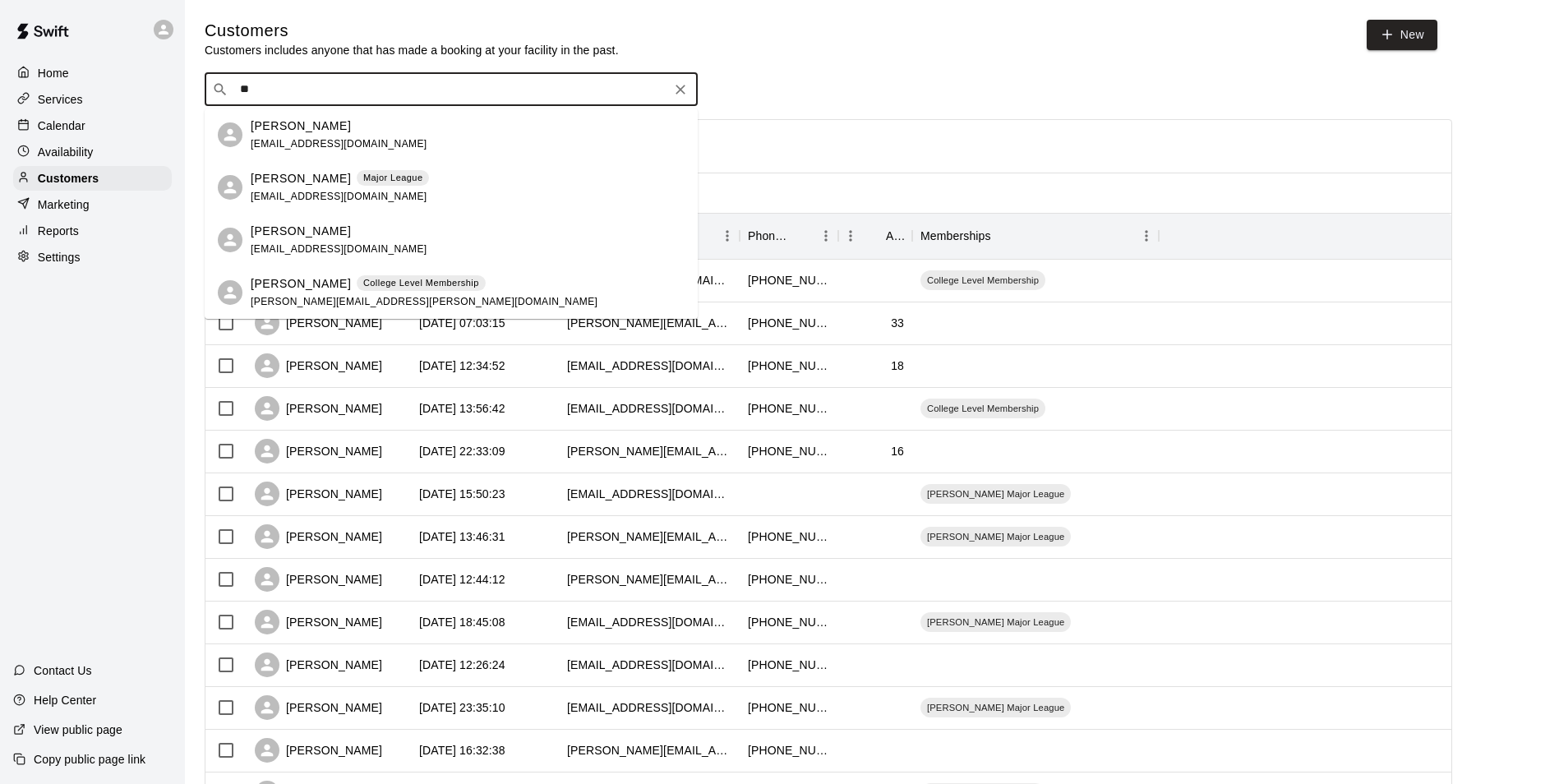
type input "*"
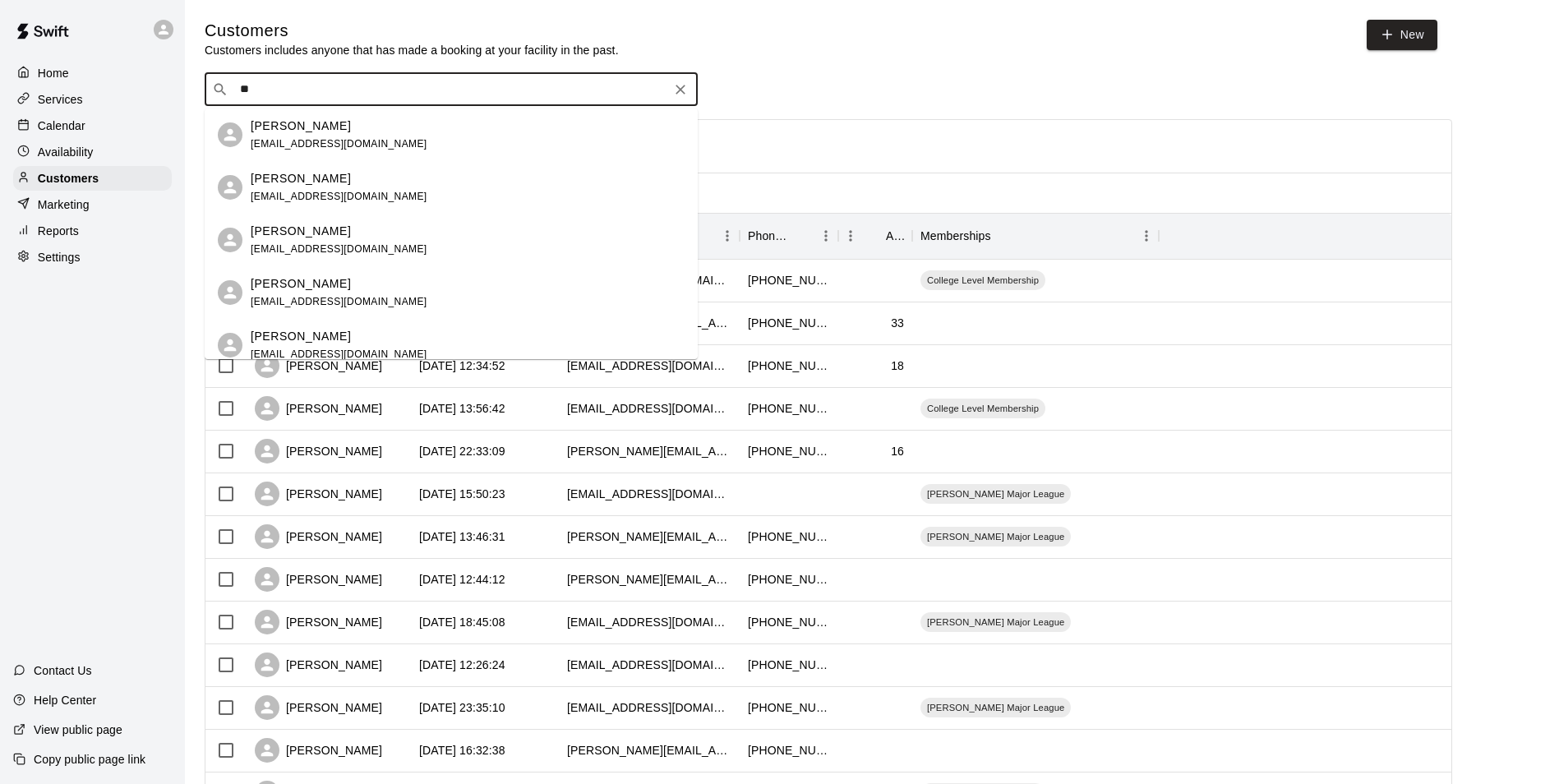
type input "*"
